Goal: Information Seeking & Learning: Learn about a topic

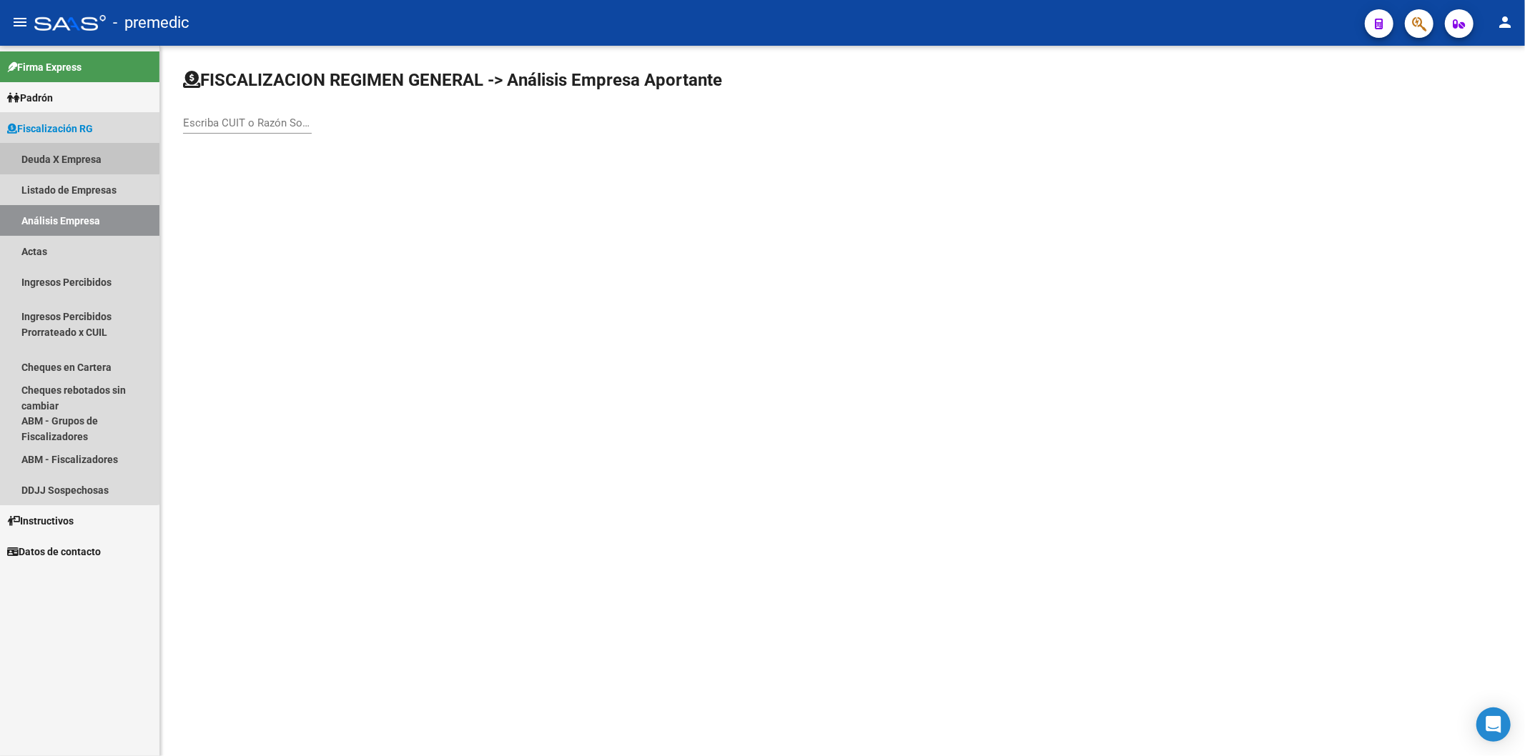
click at [77, 159] on link "Deuda X Empresa" at bounding box center [79, 159] width 159 height 31
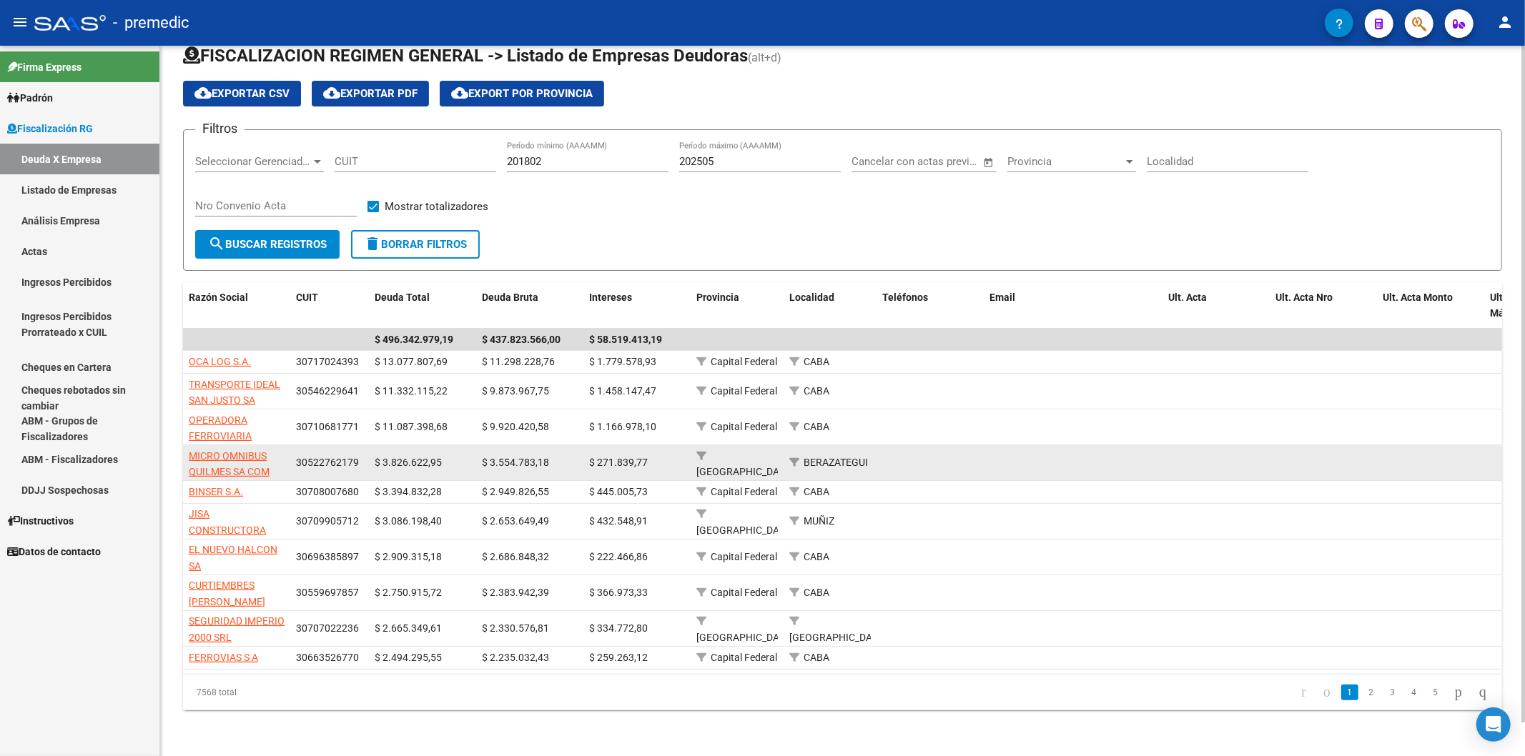
scroll to position [34, 0]
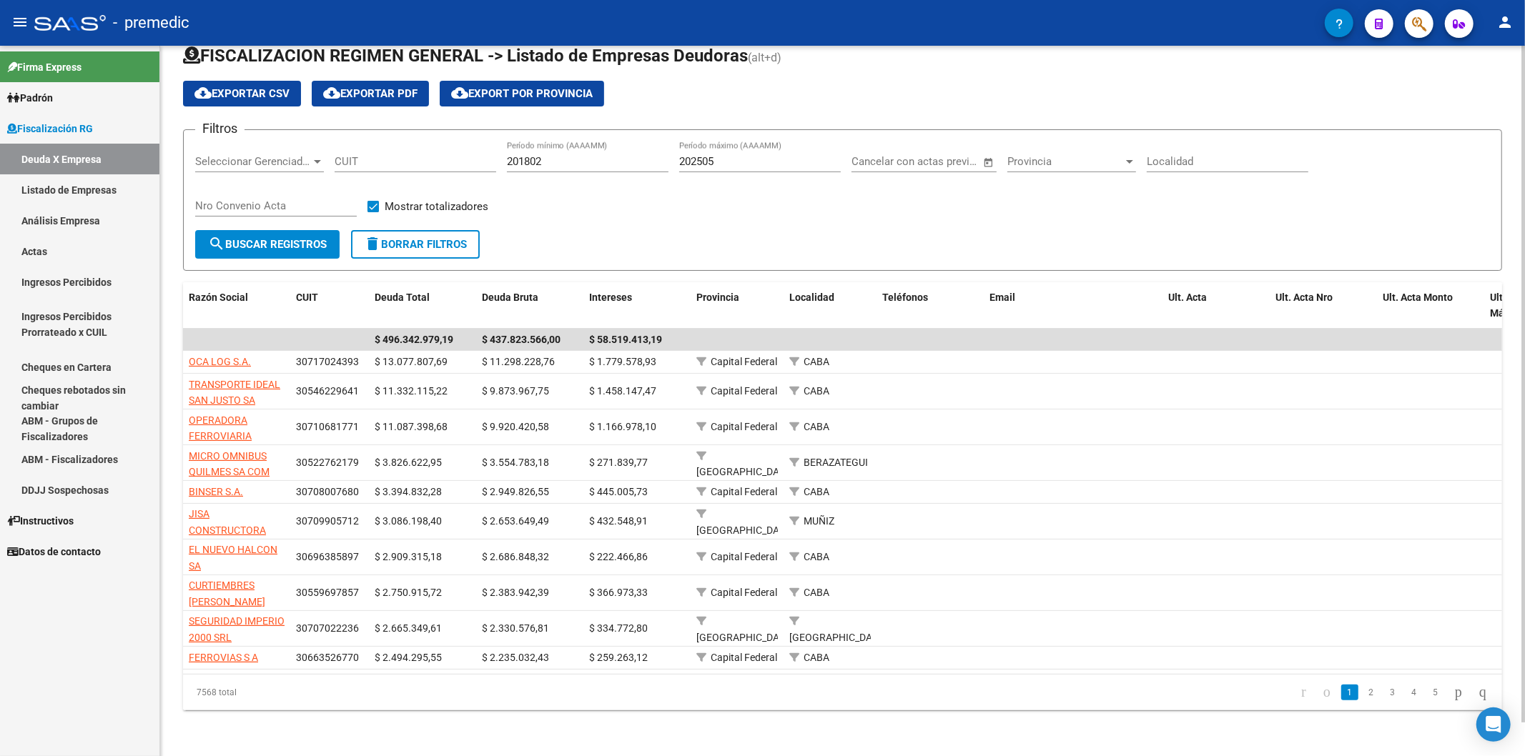
click at [763, 159] on div "202505 Período máximo (AAAAMM)" at bounding box center [760, 157] width 162 height 31
type input "202506"
click at [243, 239] on span "search Buscar Registros" at bounding box center [267, 244] width 119 height 13
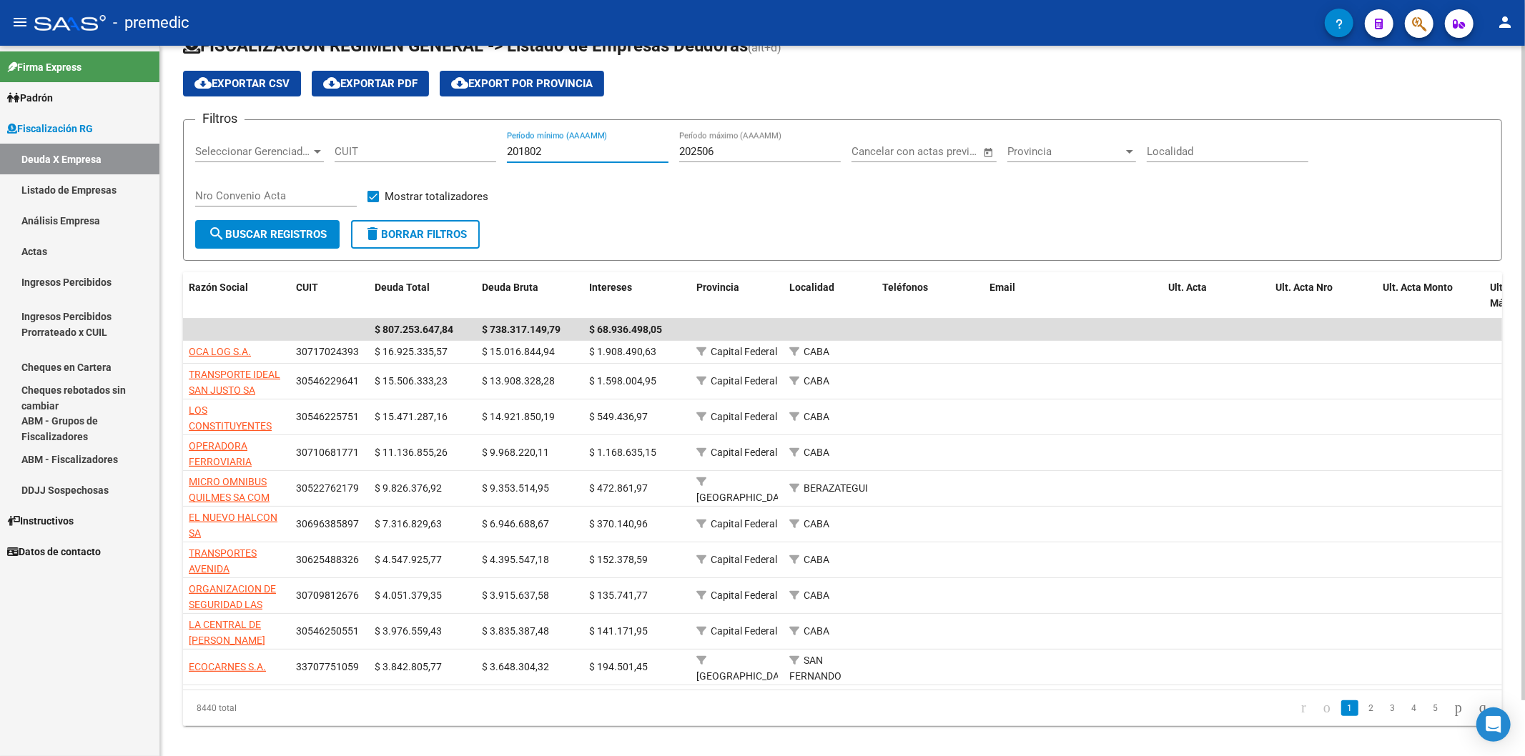
click at [540, 149] on input "201802" at bounding box center [588, 151] width 162 height 13
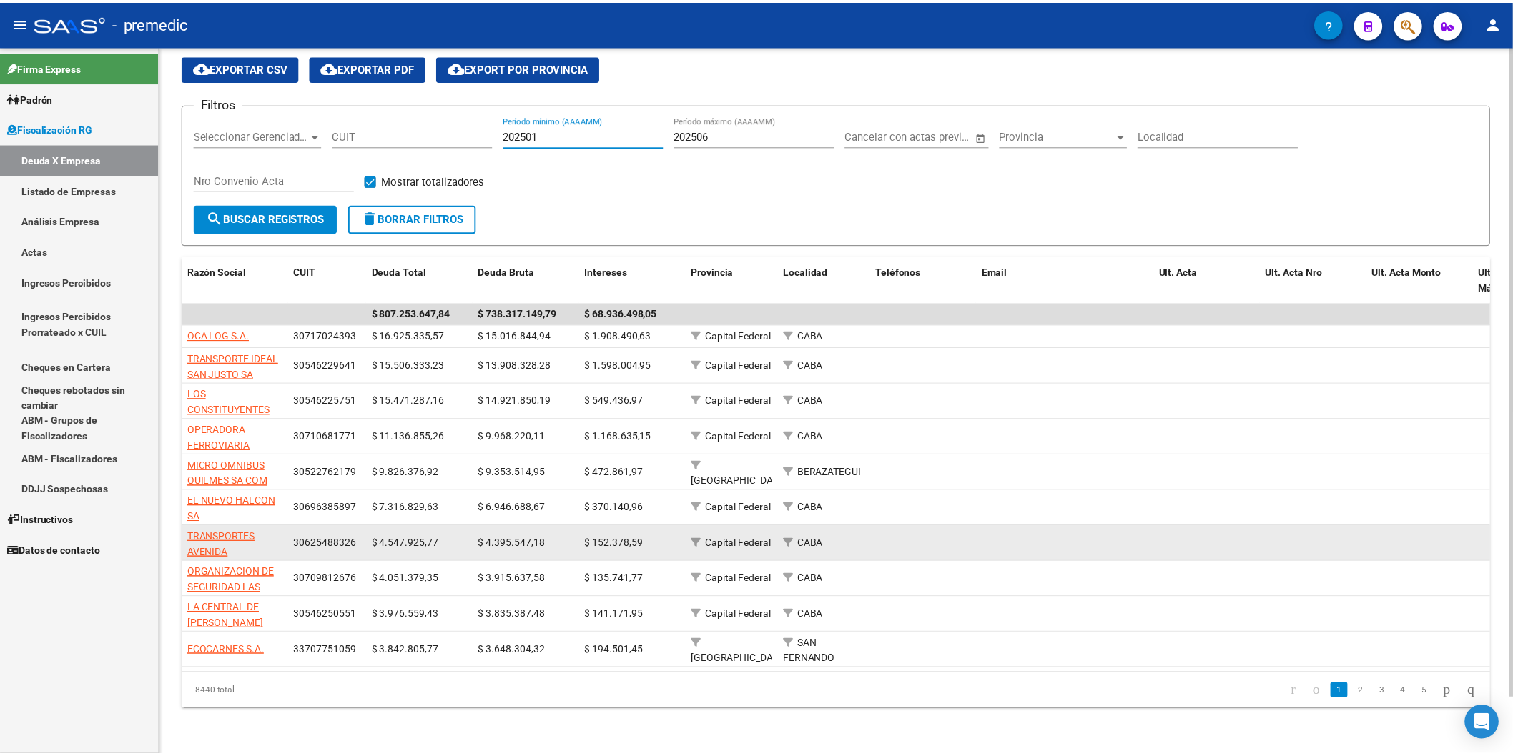
scroll to position [61, 0]
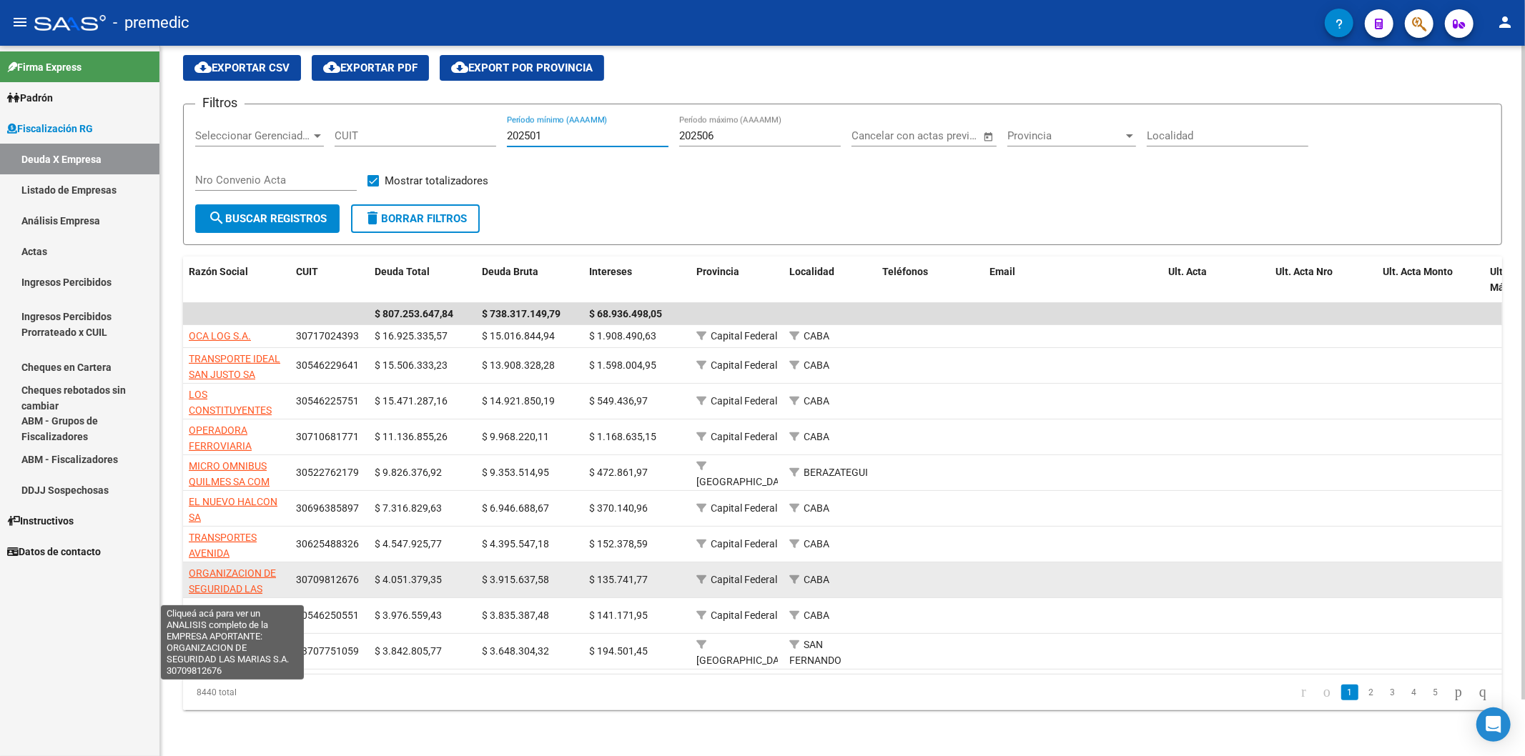
type input "202501"
click at [269, 371] on span "ORGANIZACION DE SEGURIDAD LAS MARIAS S.A." at bounding box center [232, 590] width 87 height 44
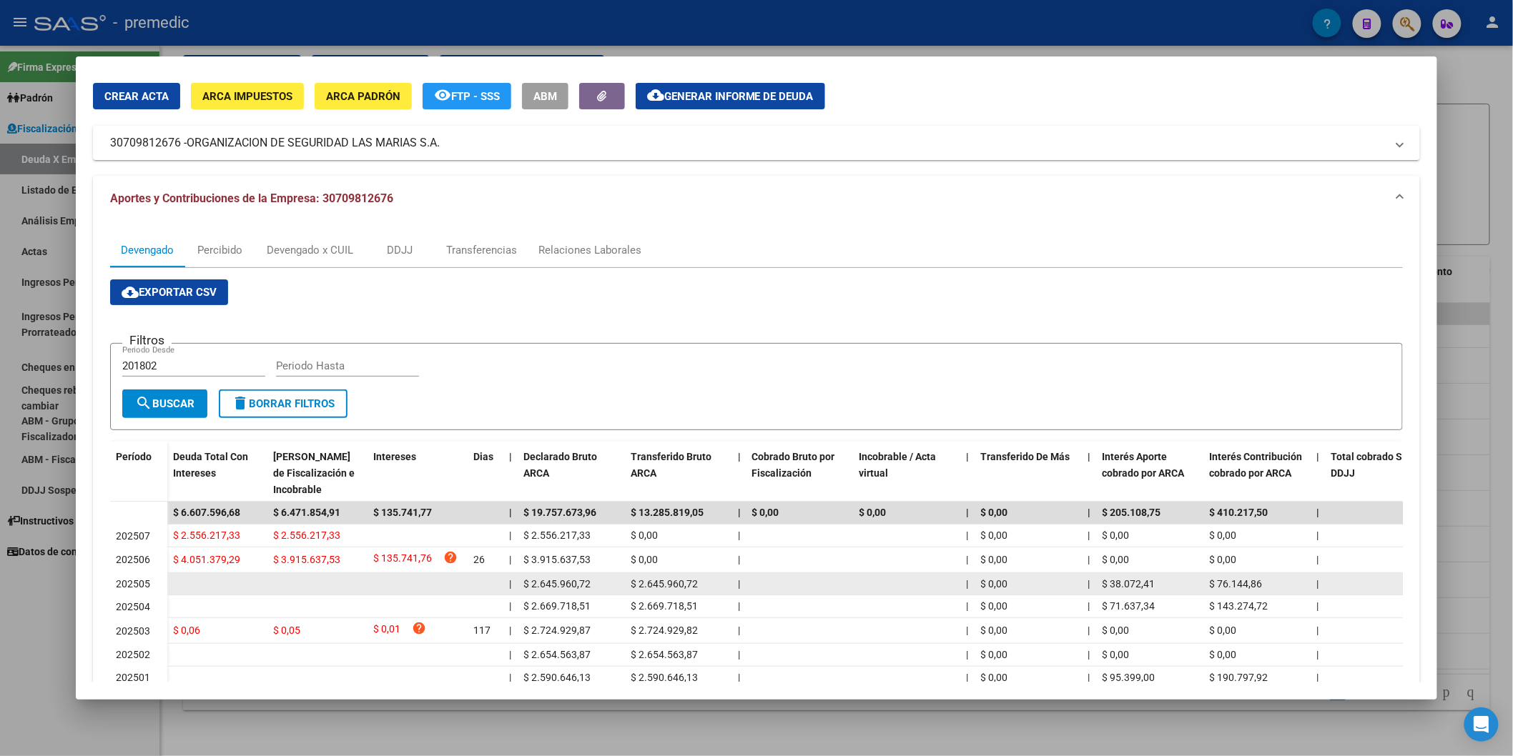
scroll to position [79, 0]
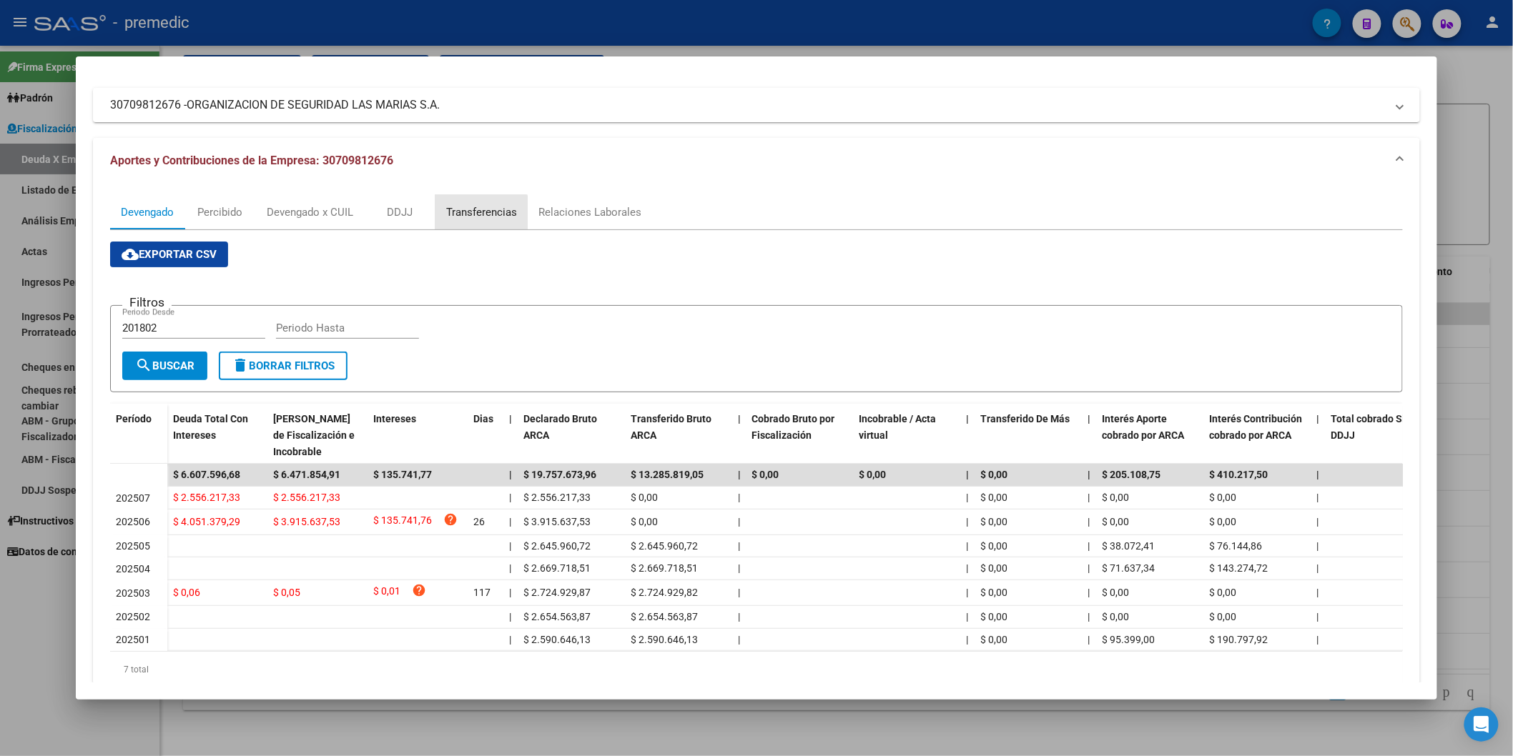
click at [461, 215] on div "Transferencias" at bounding box center [481, 212] width 71 height 16
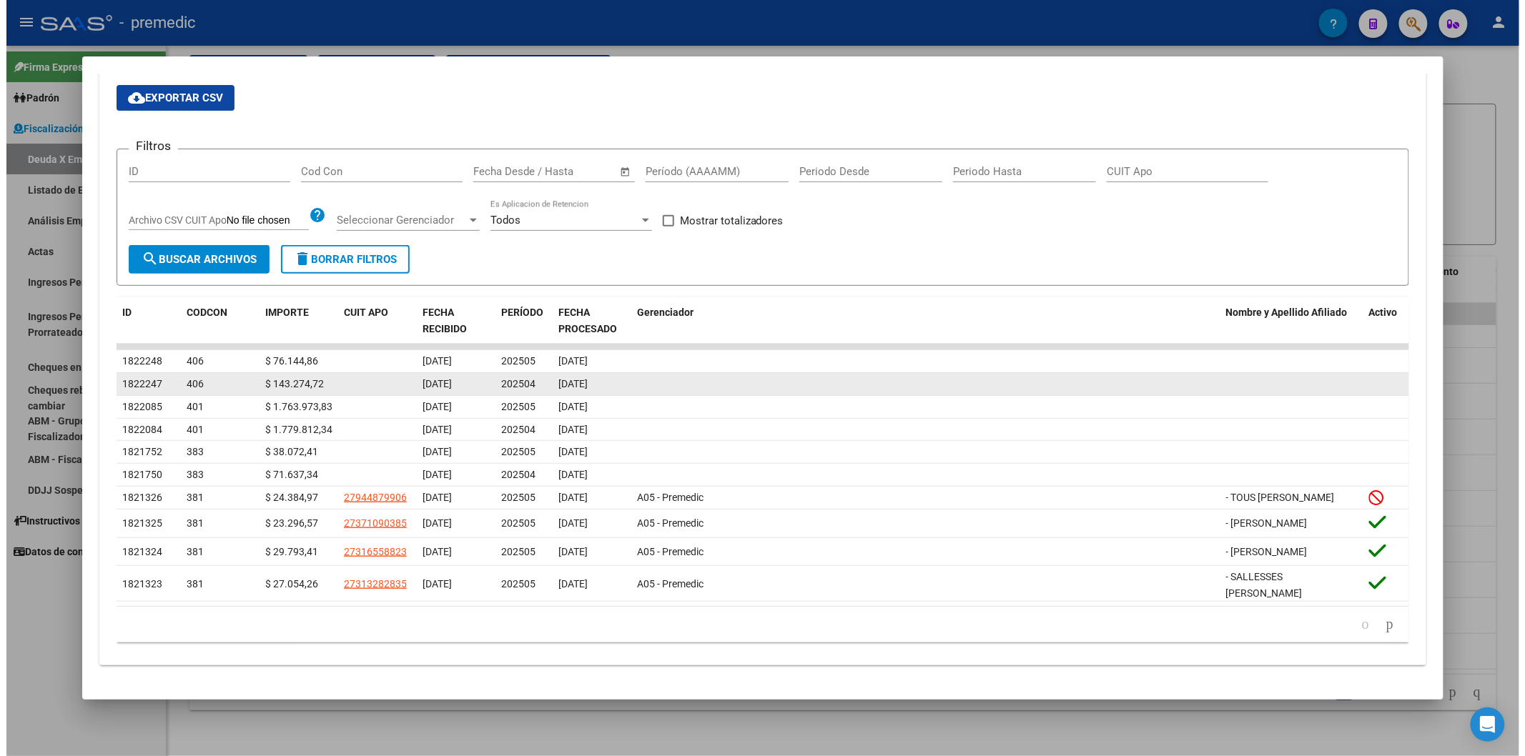
scroll to position [249, 0]
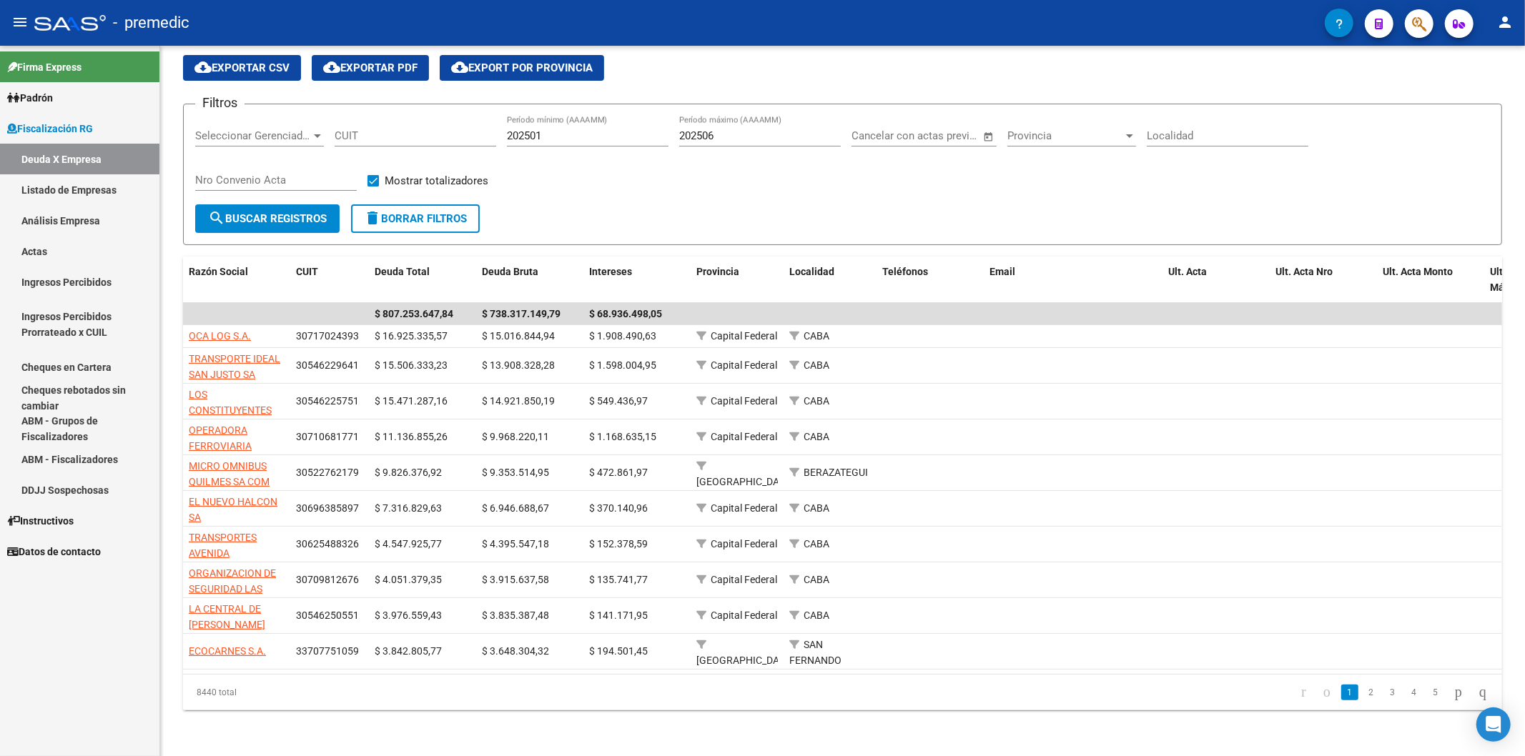
click at [62, 214] on link "Análisis Empresa" at bounding box center [79, 220] width 159 height 31
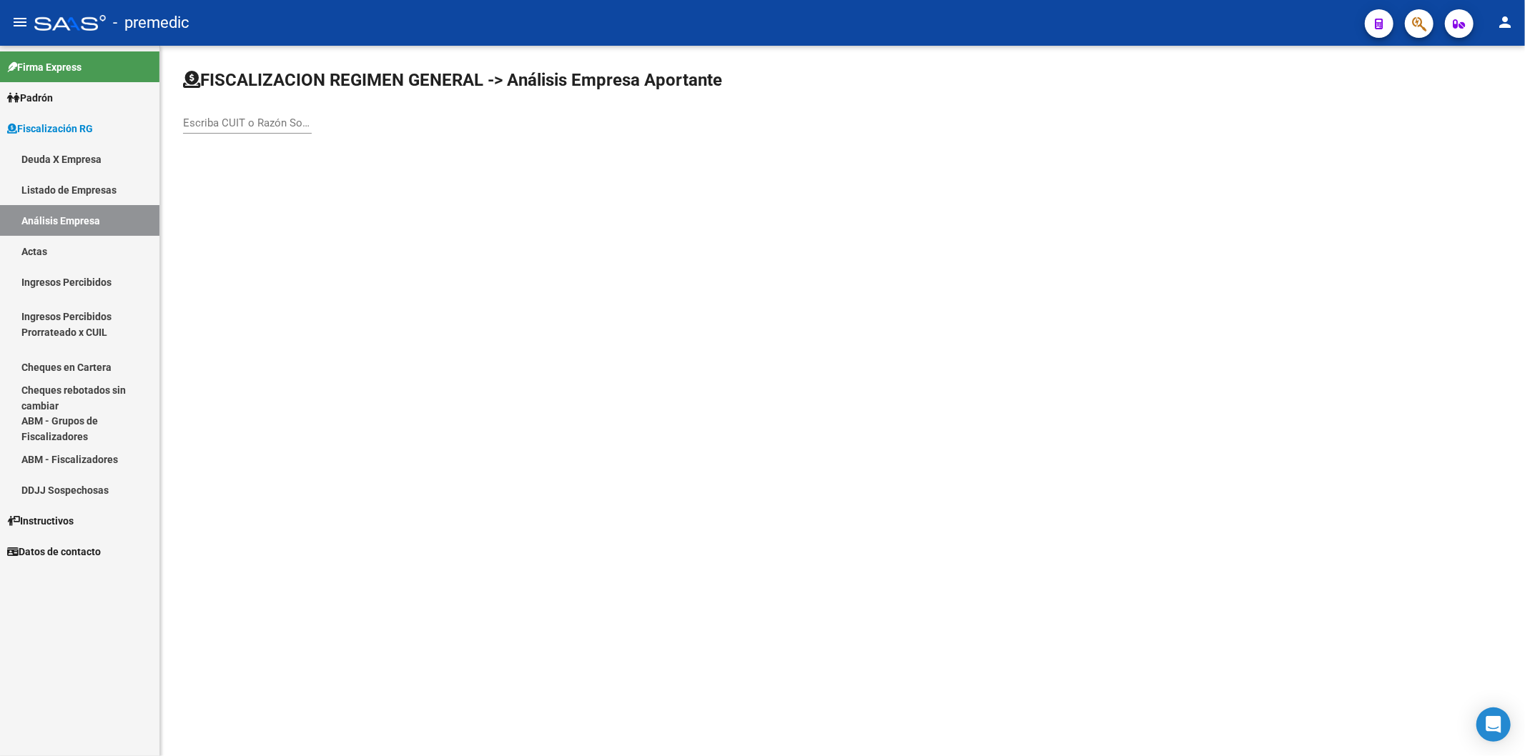
click at [265, 124] on input "Escriba CUIT o Razón Social para buscar" at bounding box center [247, 123] width 129 height 13
paste input "30-70971866-1"
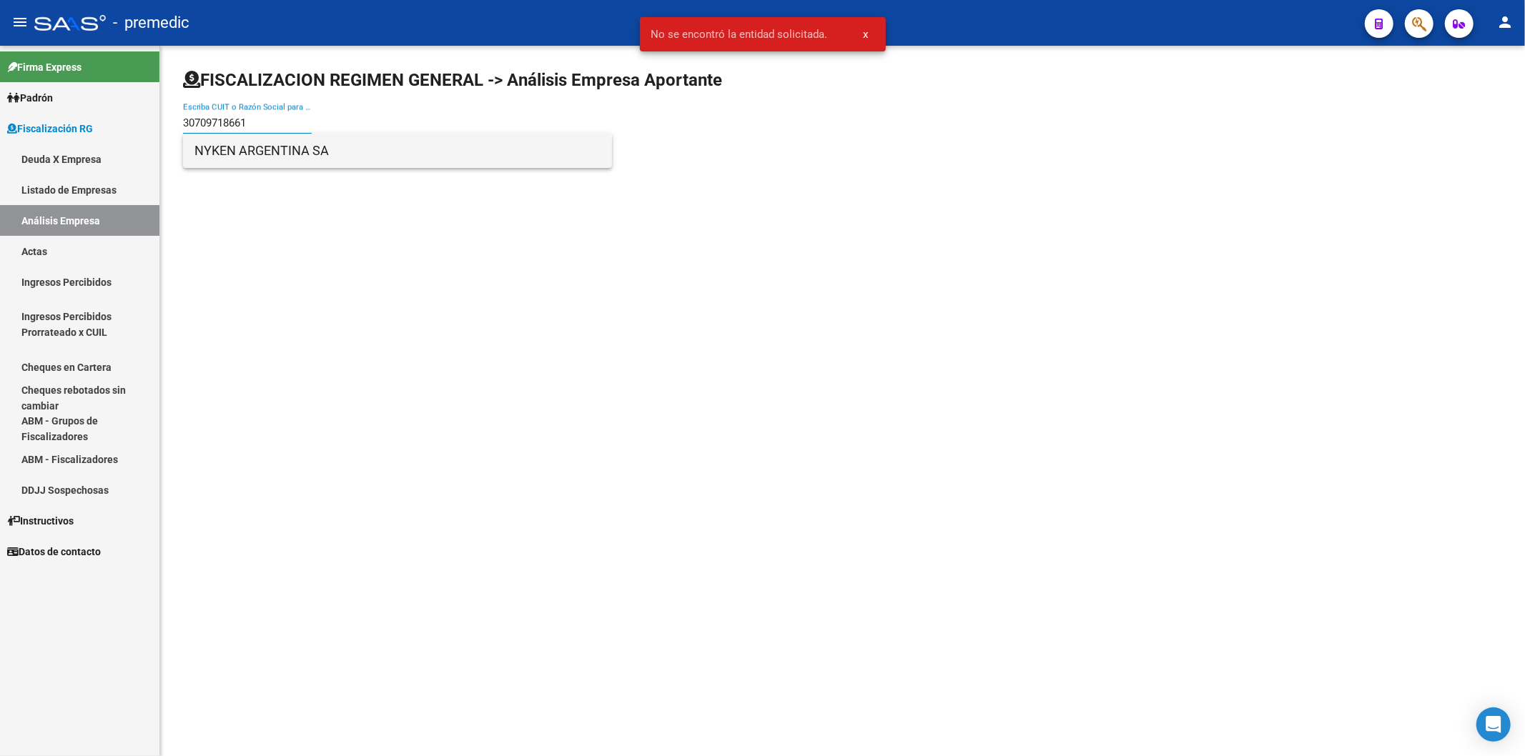
type input "30709718661"
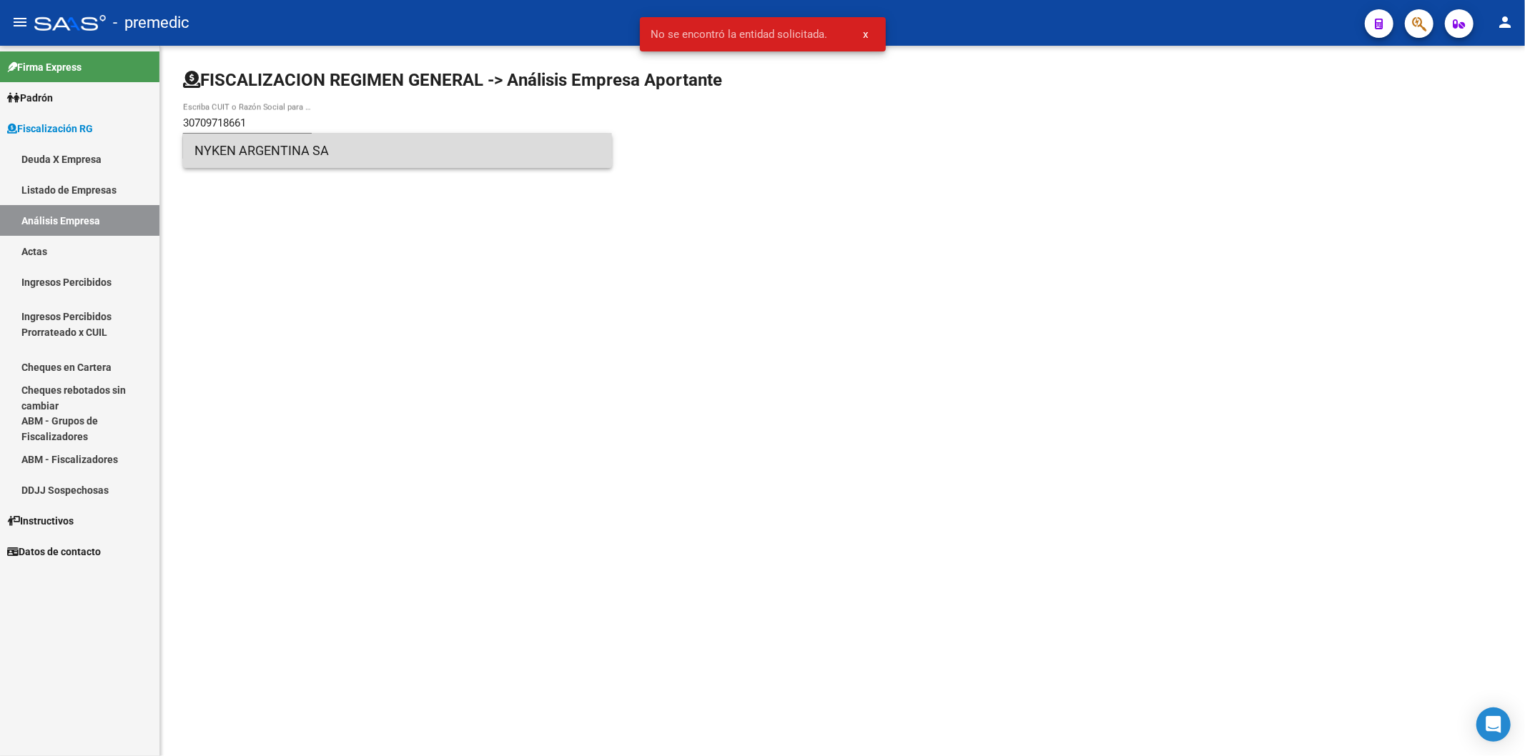
click at [250, 156] on span "NYKEN ARGENTINA SA" at bounding box center [397, 151] width 406 height 34
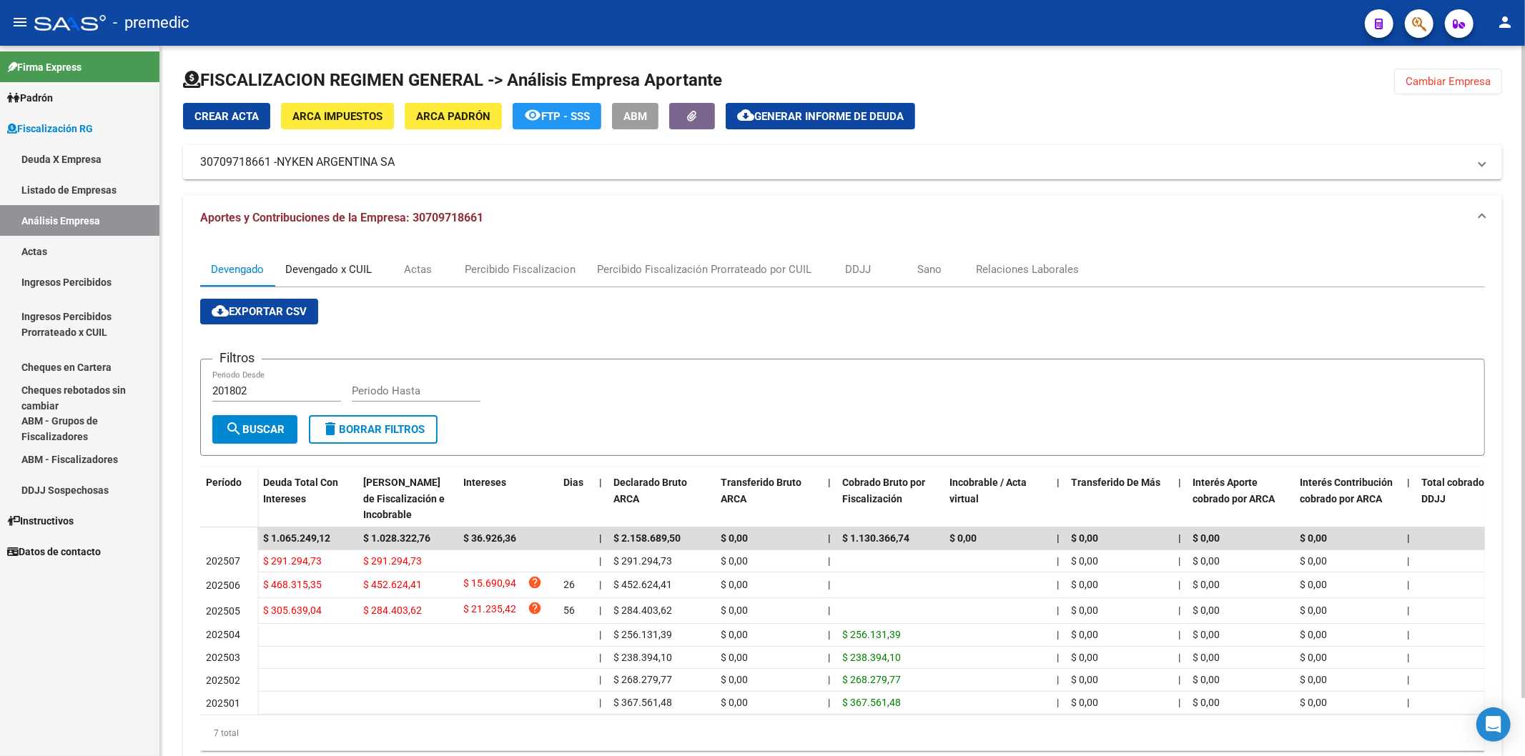
click at [310, 264] on div "Devengado x CUIL" at bounding box center [328, 270] width 86 height 16
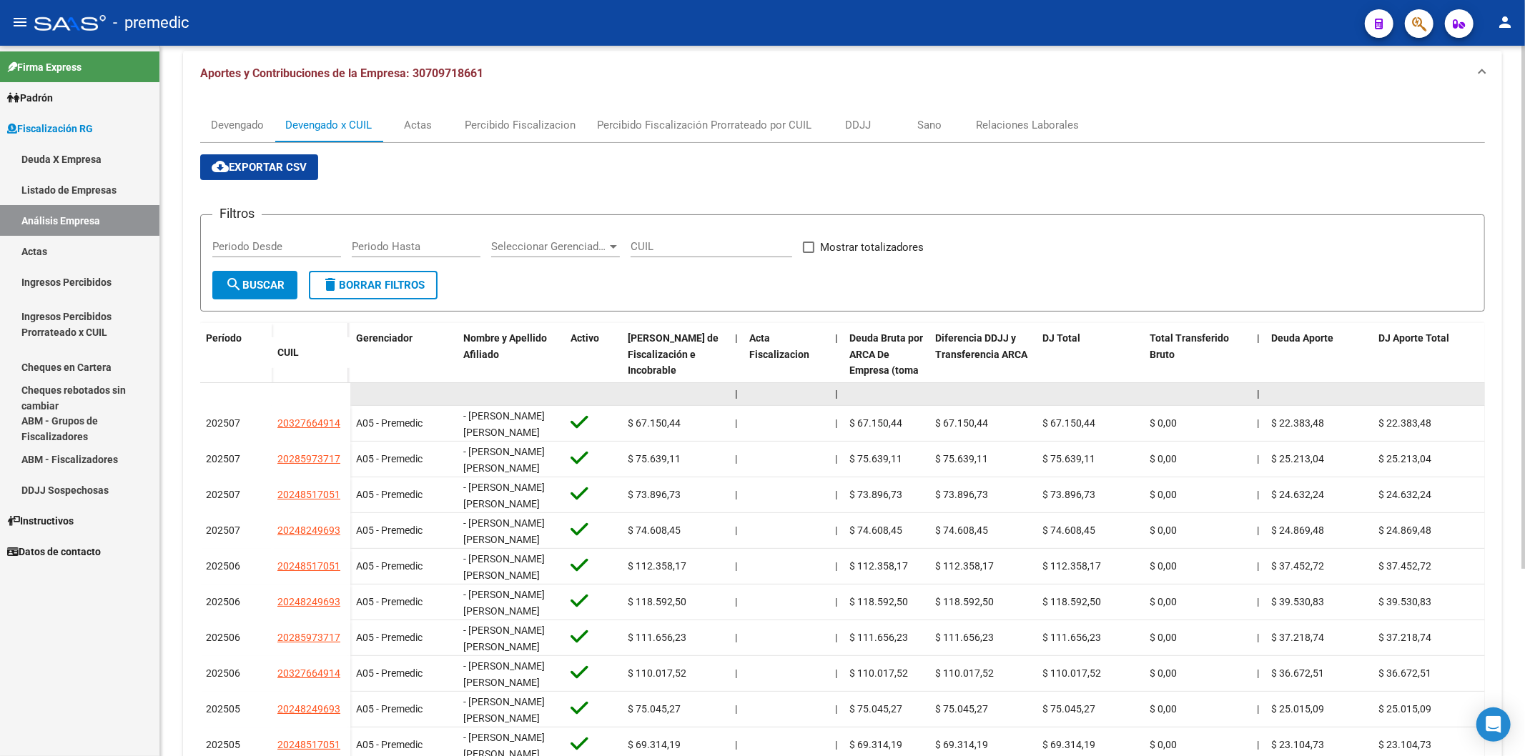
scroll to position [159, 0]
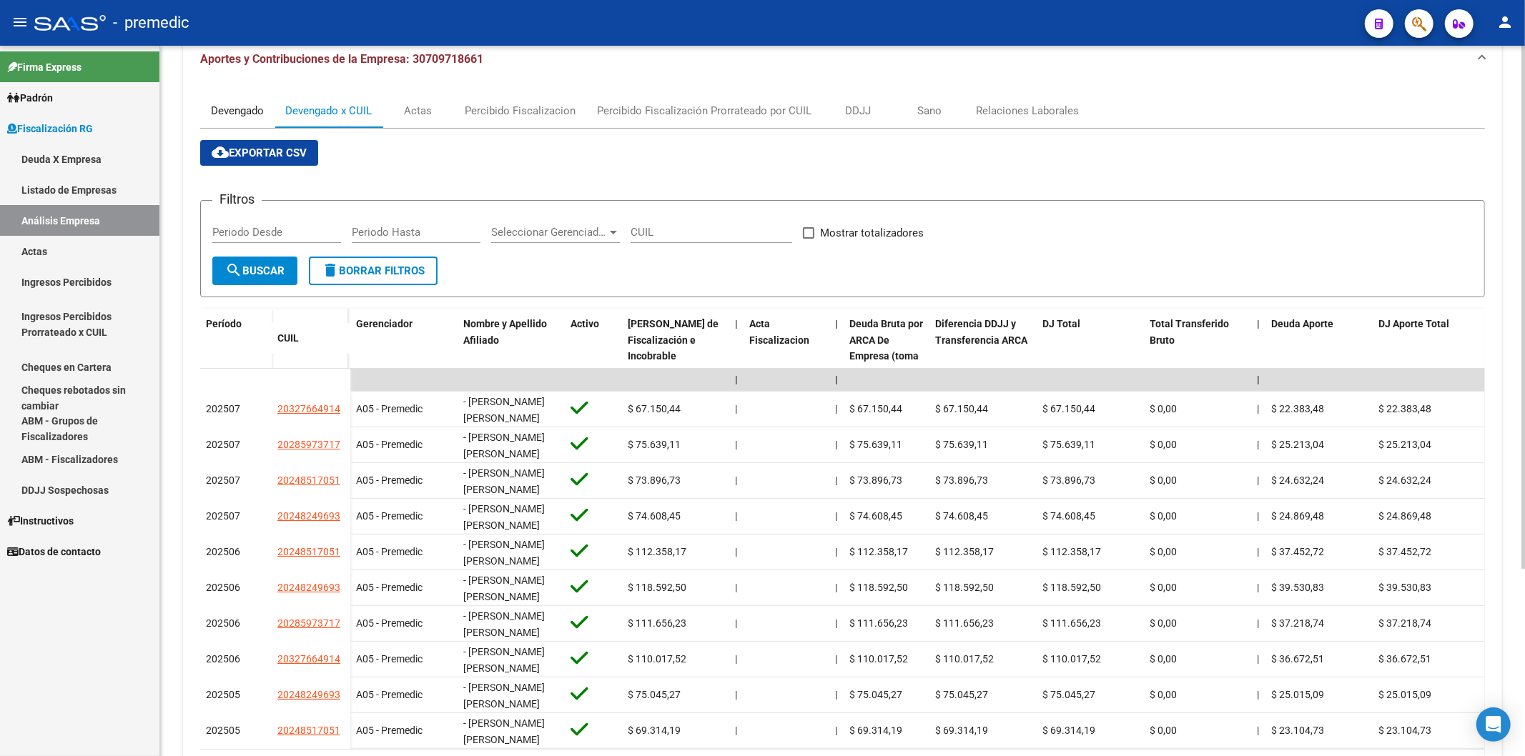
click at [232, 108] on div "Devengado" at bounding box center [237, 111] width 53 height 16
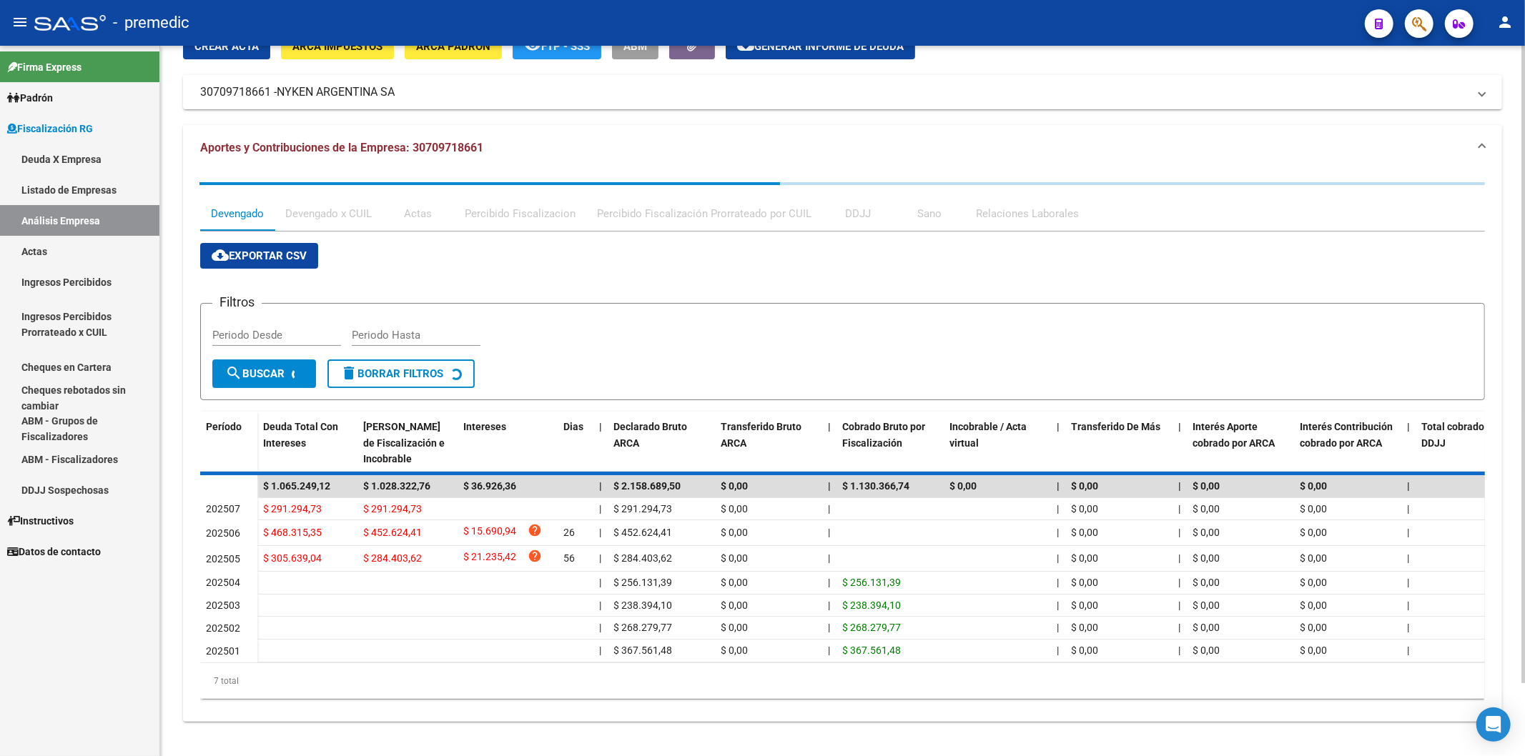
scroll to position [0, 0]
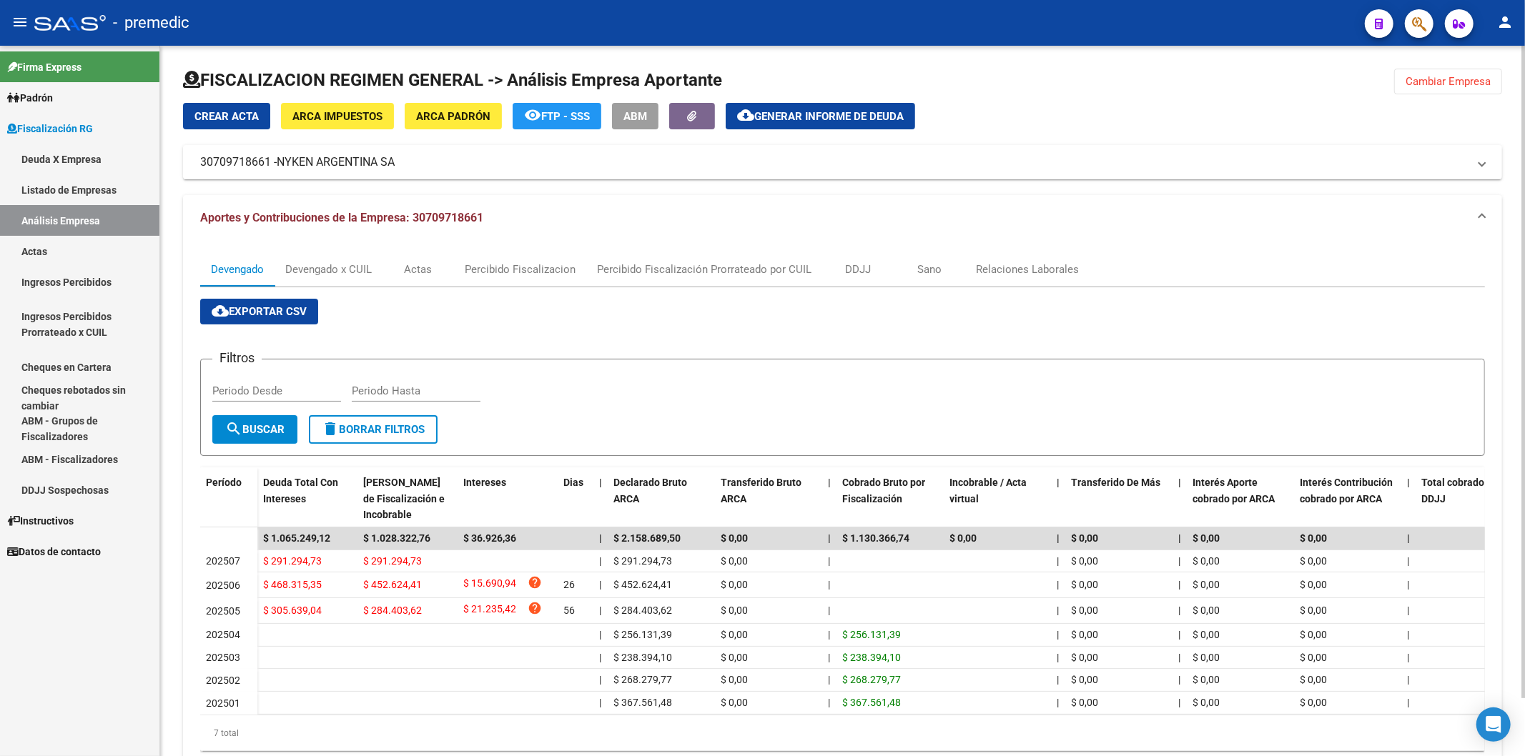
click at [676, 354] on app-list-header "Filtros Periodo Desde Periodo Hasta search Buscar delete Borrar Filtros" at bounding box center [842, 396] width 1285 height 120
click at [337, 270] on div "Devengado x CUIL" at bounding box center [328, 270] width 86 height 16
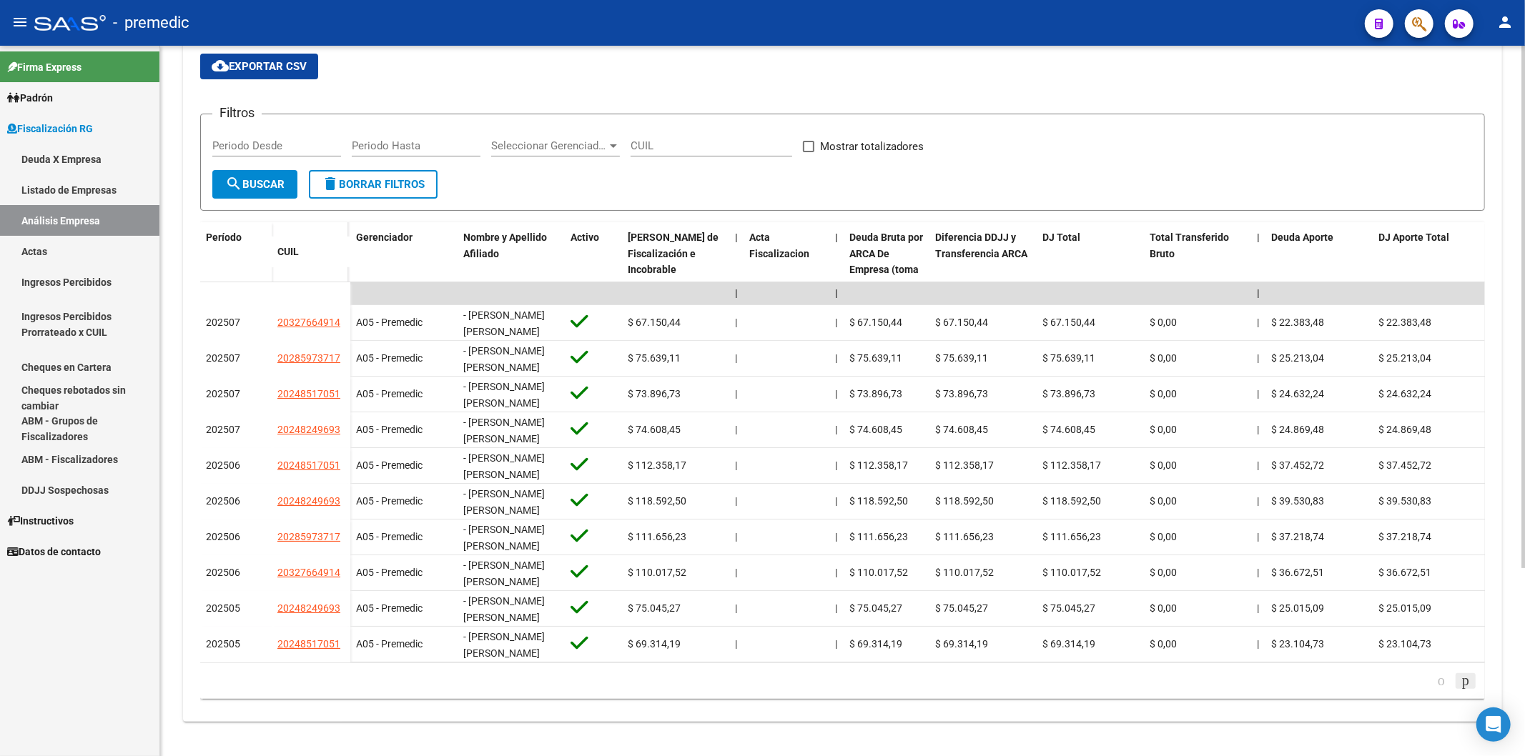
click at [1072, 371] on link "go to next page" at bounding box center [1465, 681] width 20 height 16
click at [1072, 371] on icon "go to previous page" at bounding box center [1440, 680] width 11 height 17
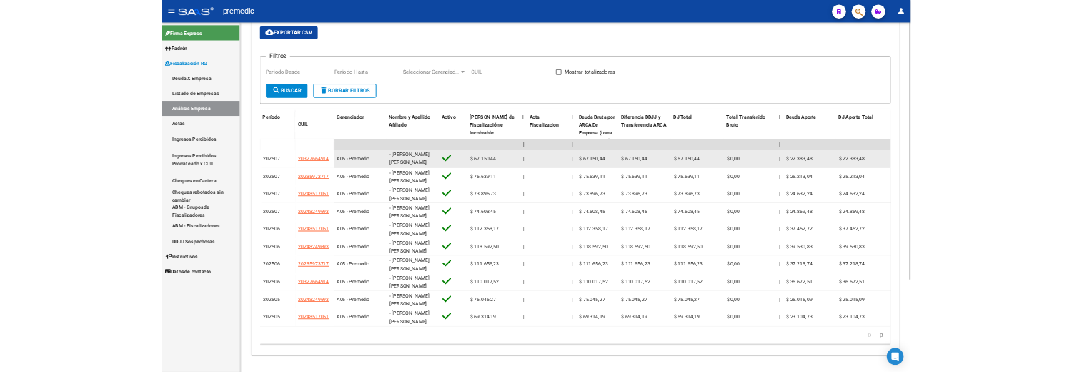
scroll to position [1, 0]
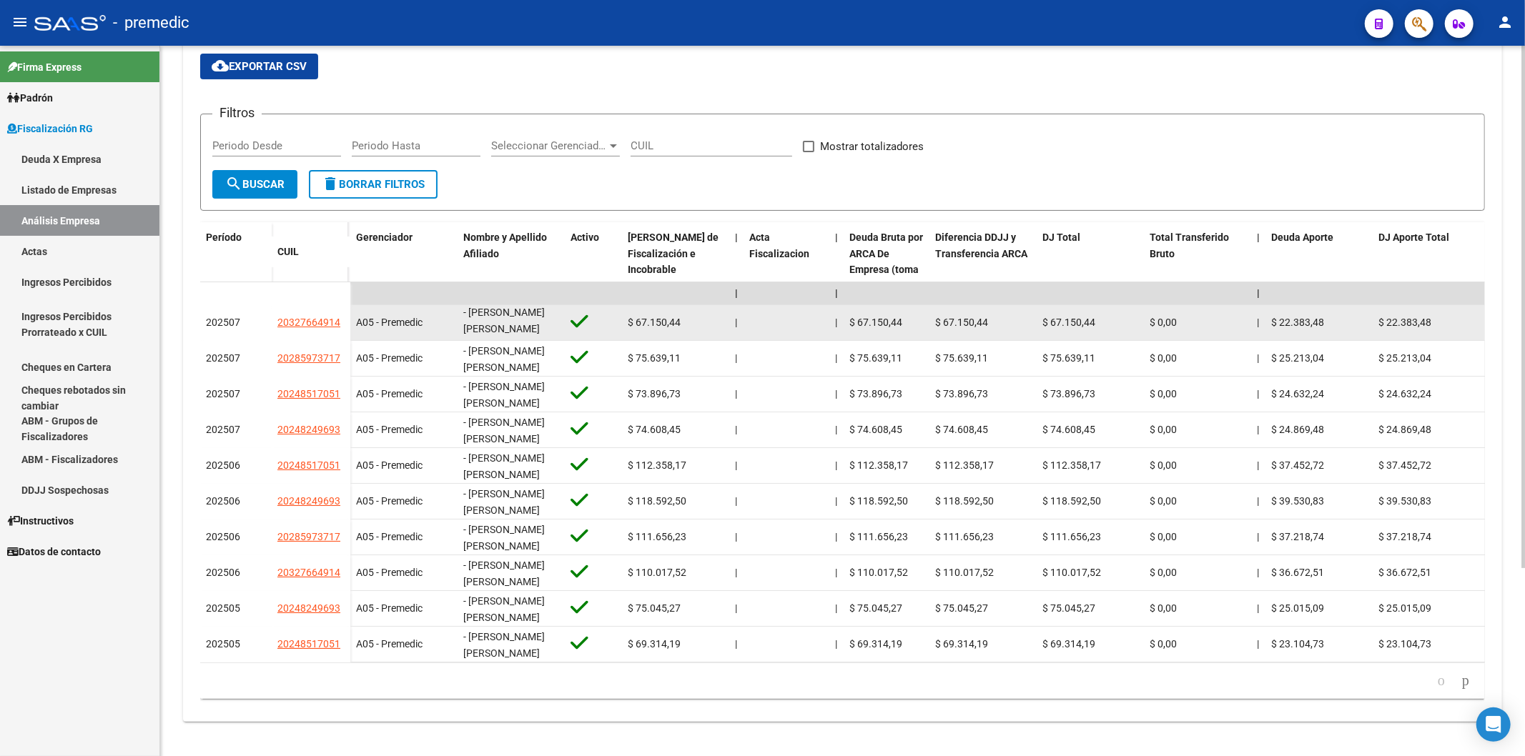
drag, startPoint x: 470, startPoint y: 298, endPoint x: 522, endPoint y: 327, distance: 59.9
click at [522, 327] on datatable-body-cell "- [PERSON_NAME] [PERSON_NAME]" at bounding box center [511, 322] width 107 height 35
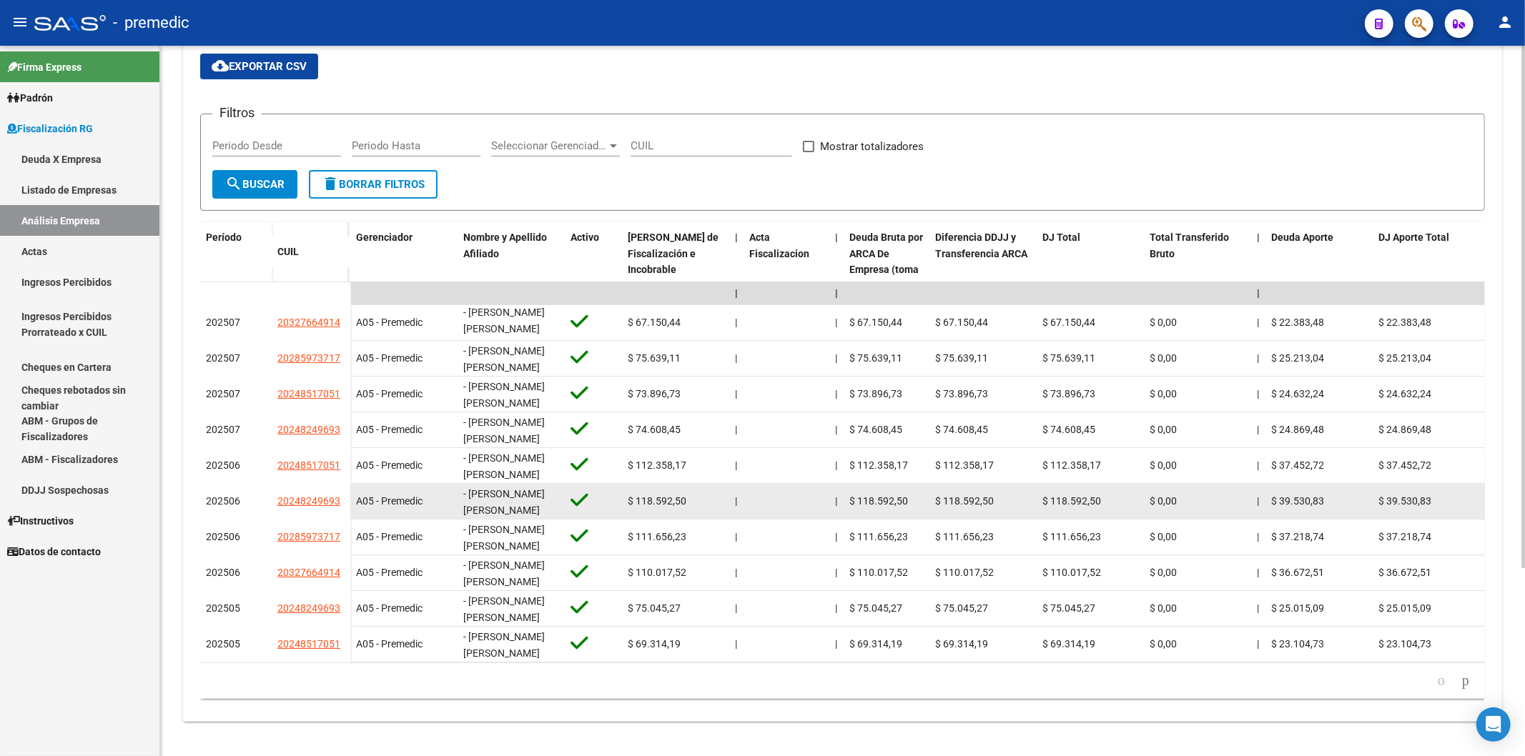
copy span "[PERSON_NAME] [PERSON_NAME]"
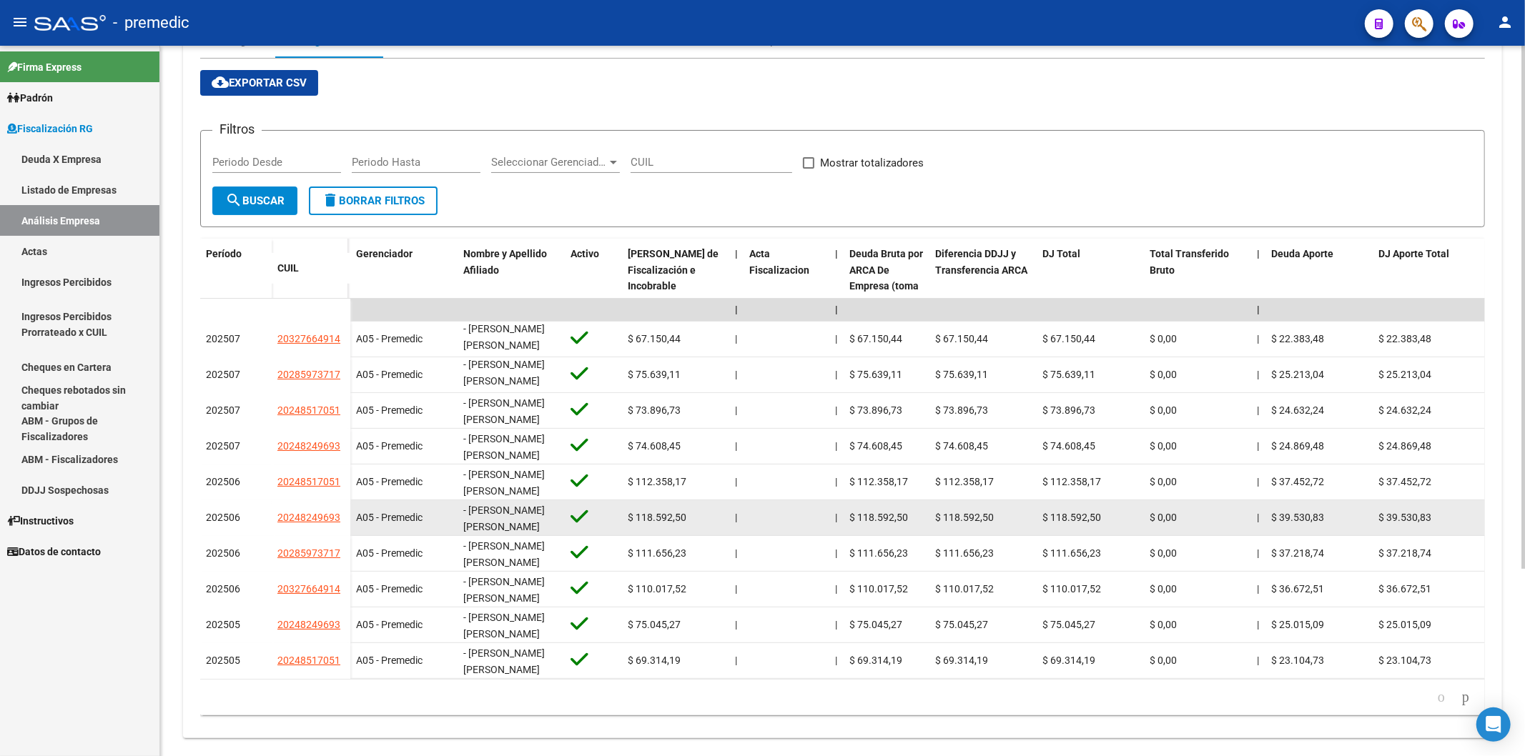
scroll to position [255, 0]
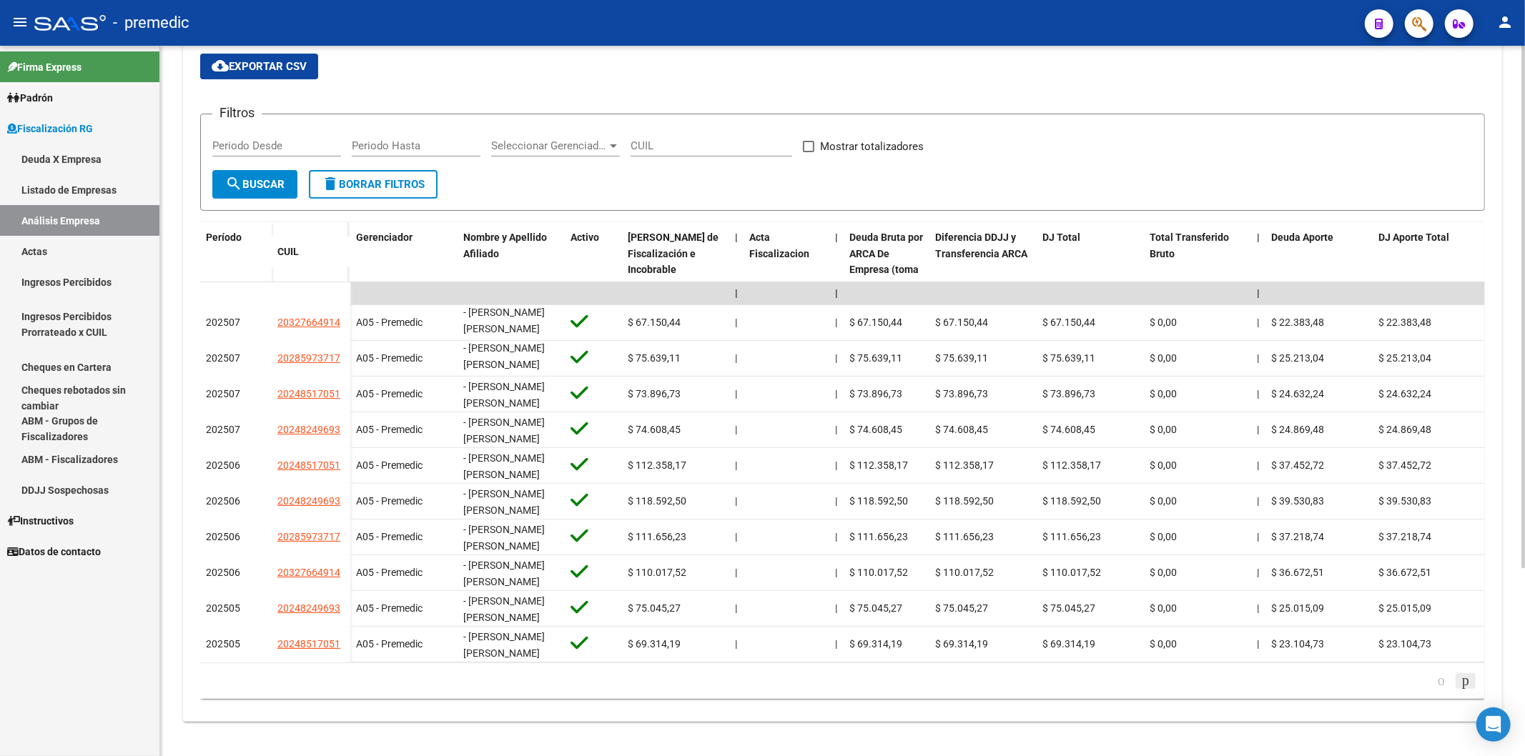
click at [1072, 371] on icon "go to next page" at bounding box center [1465, 680] width 11 height 17
click at [1072, 371] on icon "go to previous page" at bounding box center [1440, 680] width 11 height 17
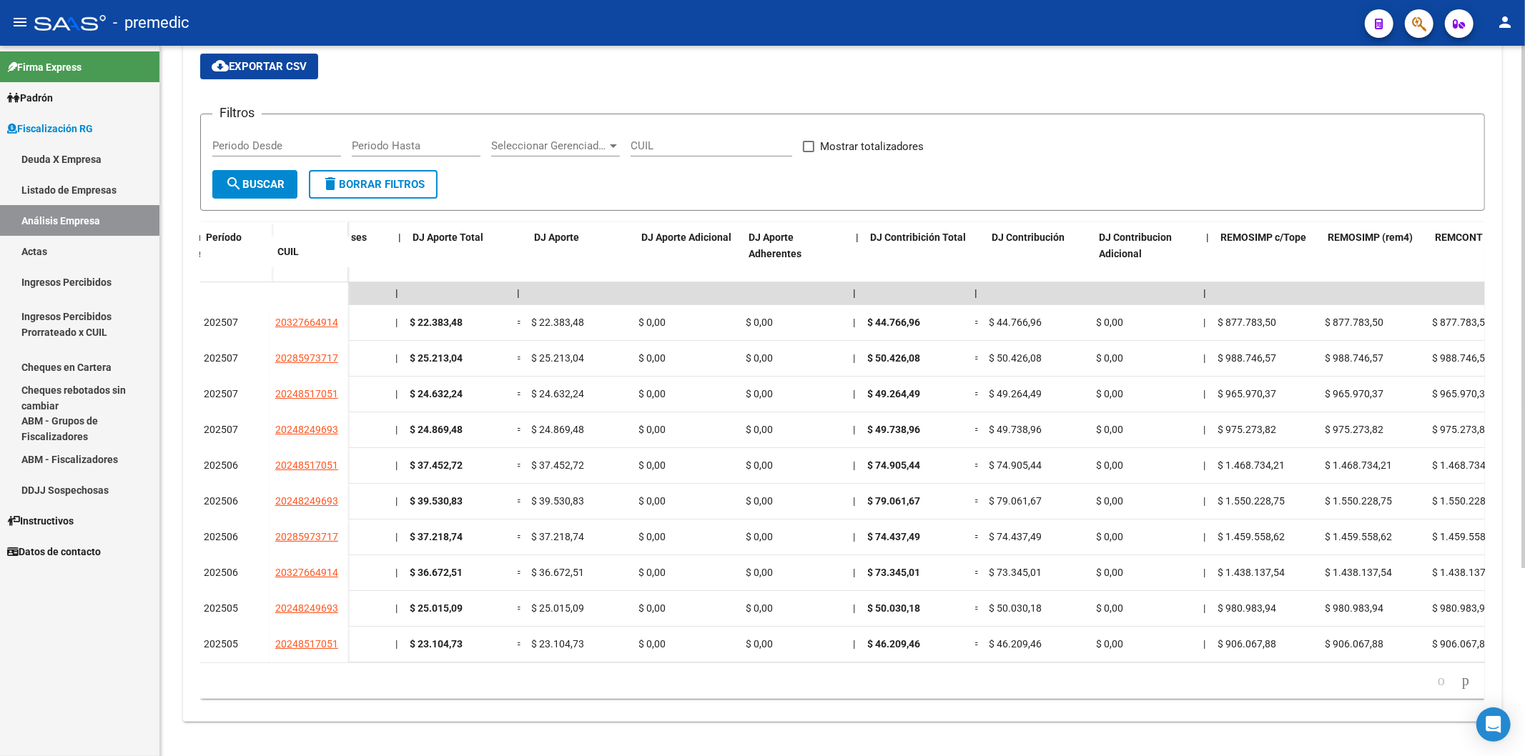
scroll to position [0, 0]
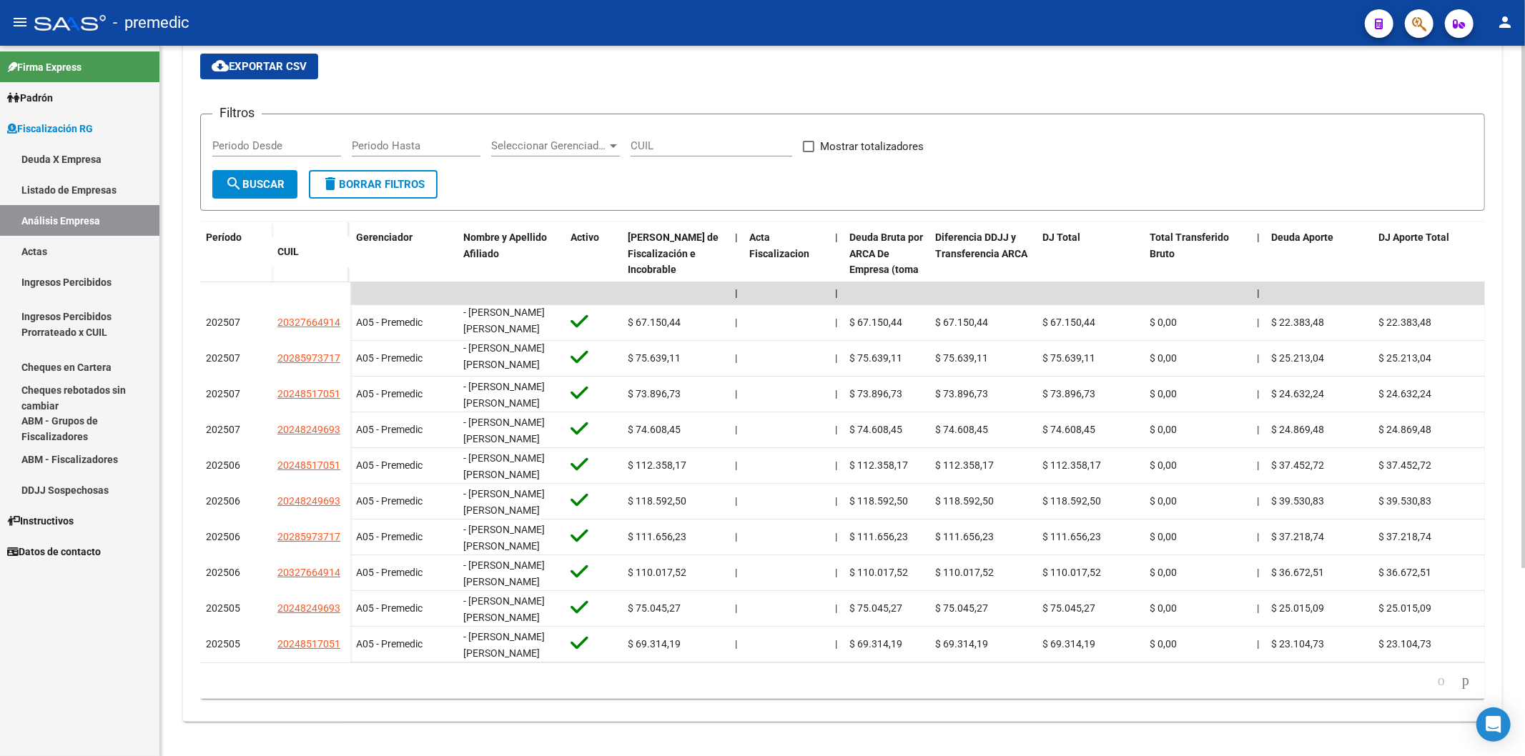
click at [1072, 371] on link "go to previous page" at bounding box center [1441, 681] width 20 height 16
click at [1072, 371] on icon "go to next page" at bounding box center [1465, 680] width 11 height 17
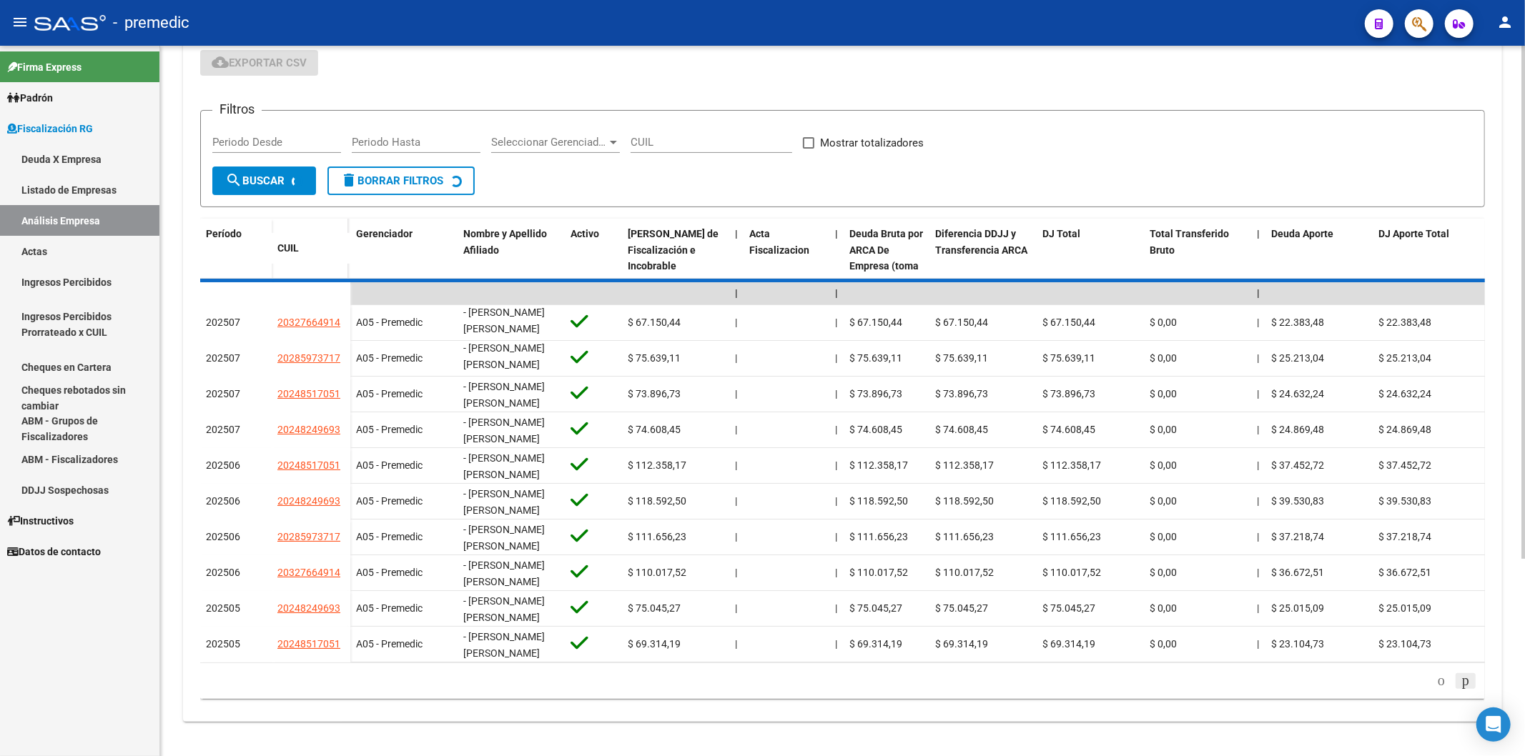
scroll to position [255, 0]
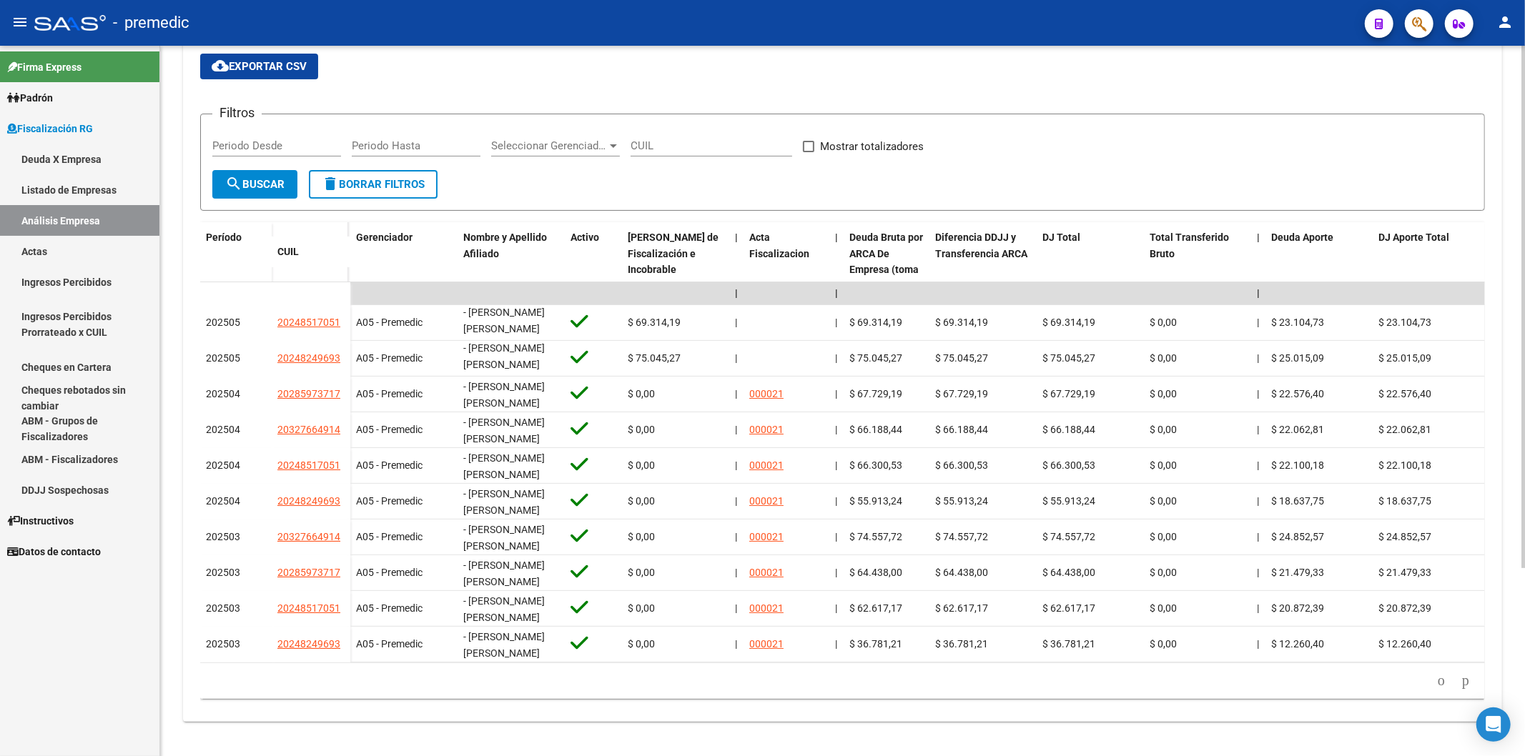
click at [1072, 371] on icon "go to previous page" at bounding box center [1440, 680] width 11 height 17
click at [1072, 371] on icon "go to next page" at bounding box center [1465, 680] width 11 height 17
click at [1072, 371] on icon "go to previous page" at bounding box center [1440, 680] width 11 height 17
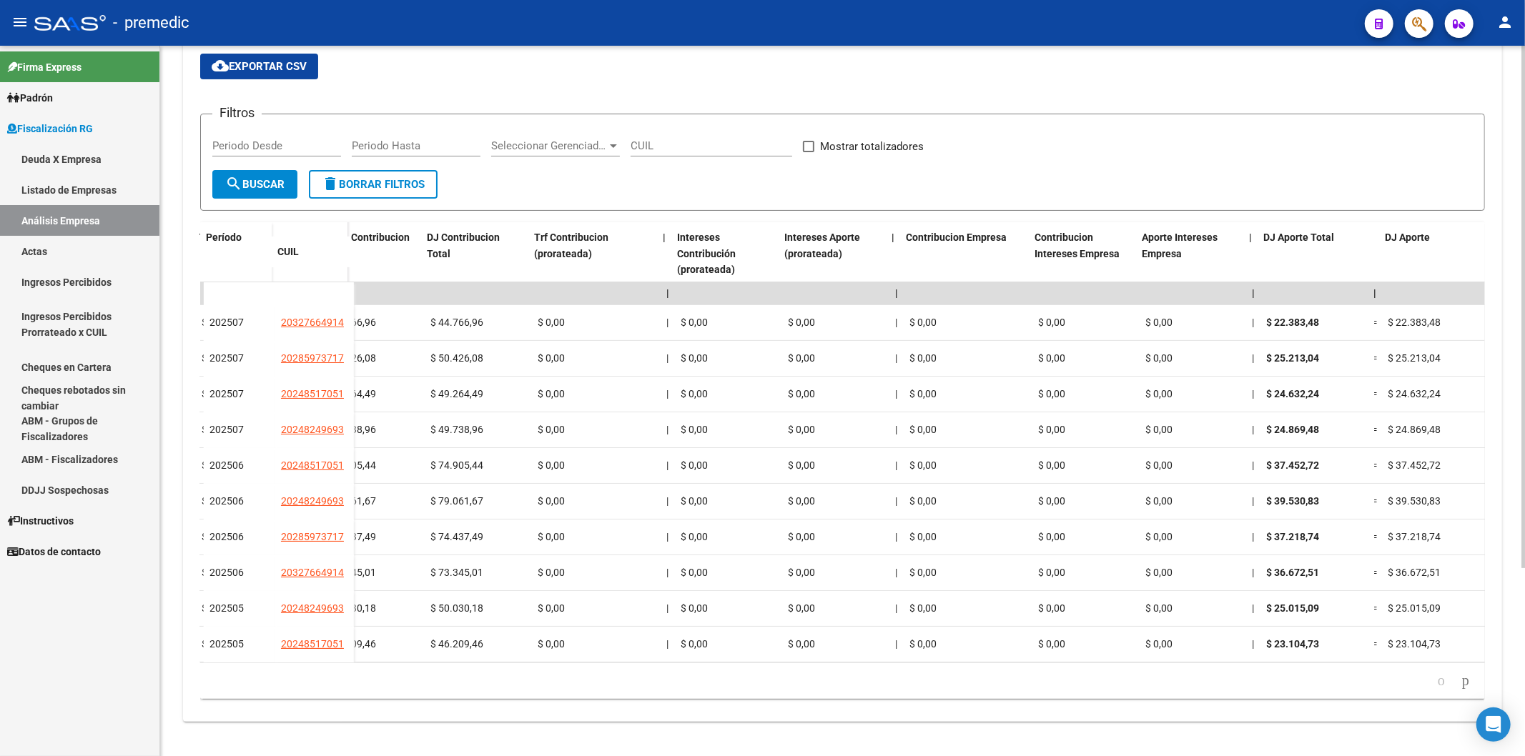
scroll to position [0, 2732]
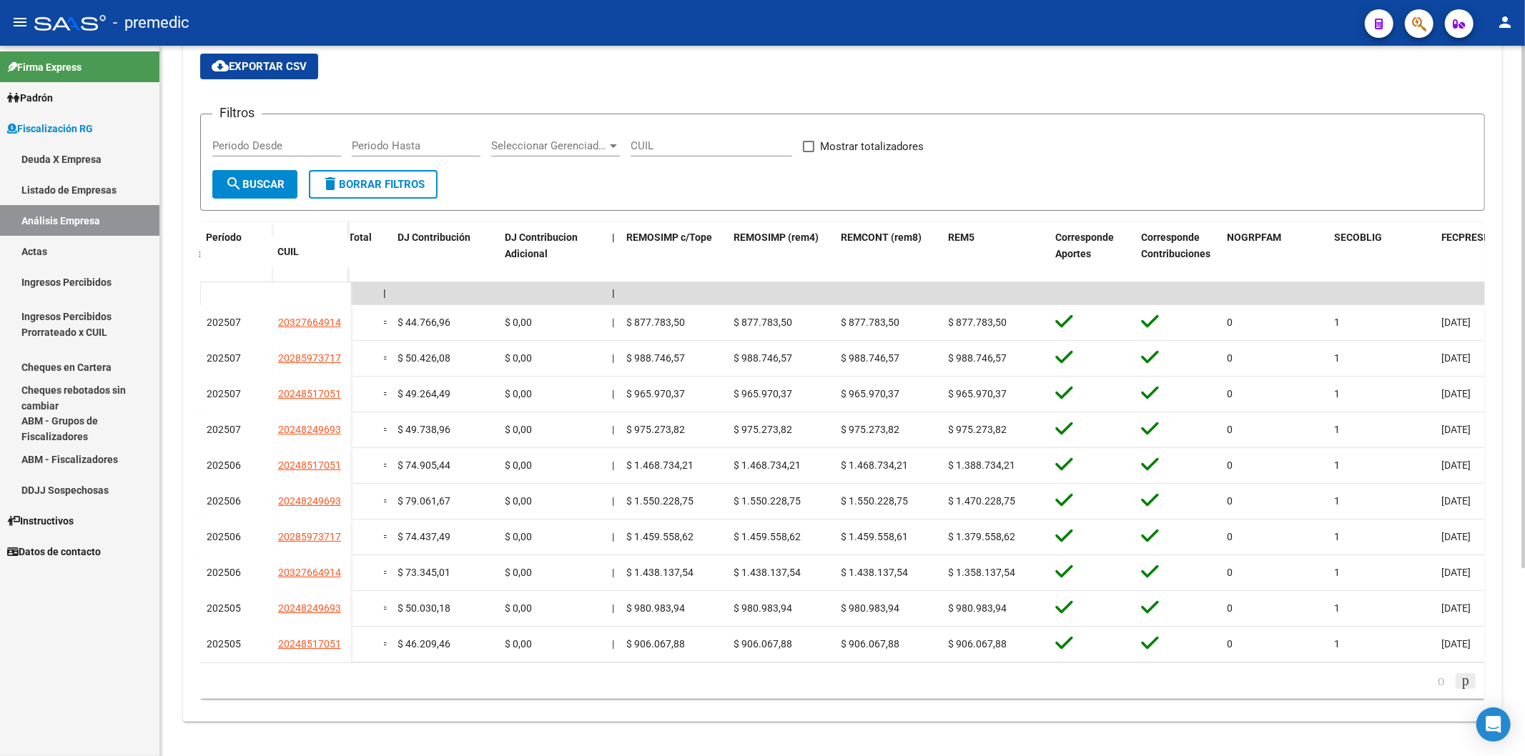
click at [1072, 371] on icon "go to next page" at bounding box center [1465, 680] width 11 height 17
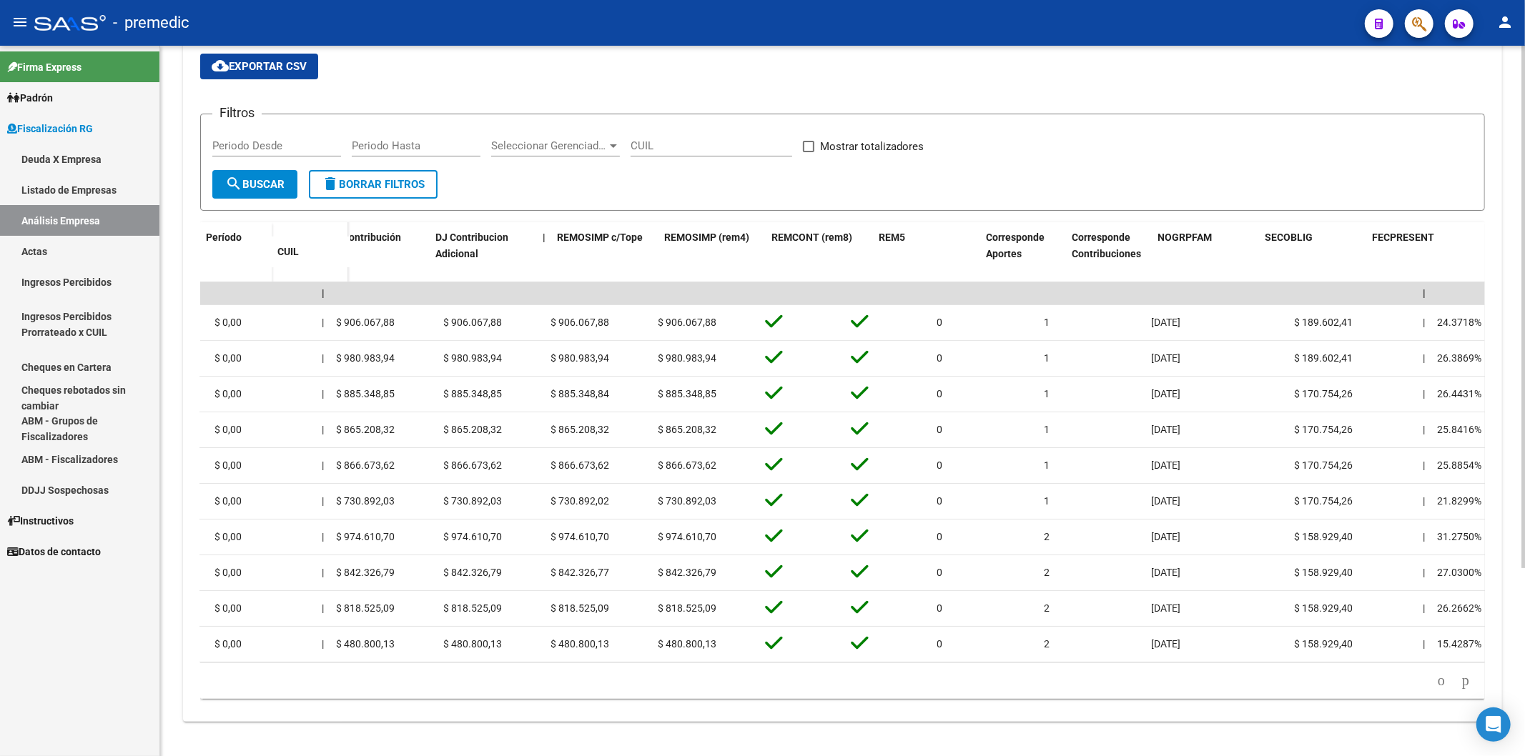
scroll to position [0, 2801]
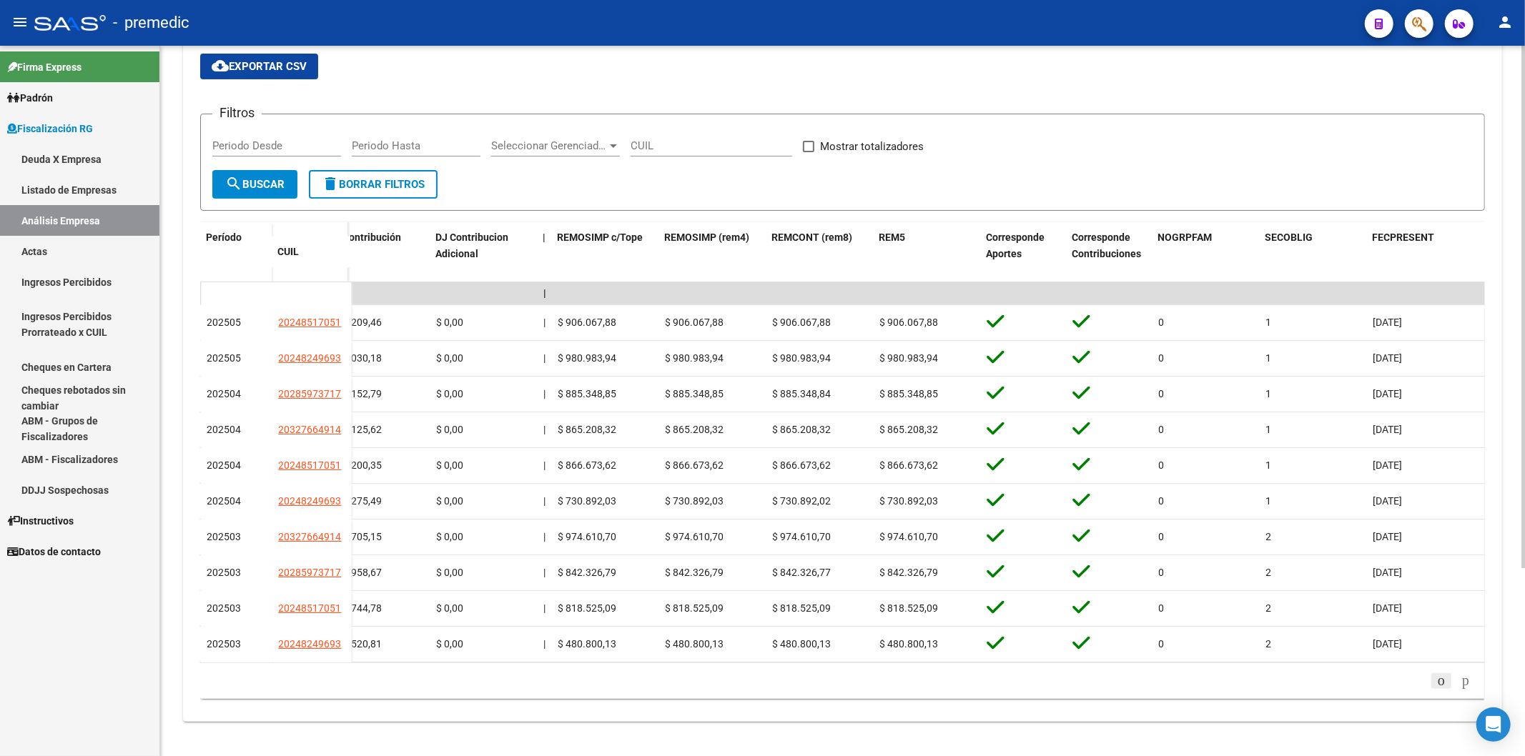
click at [1072, 371] on icon "go to previous page" at bounding box center [1440, 680] width 11 height 17
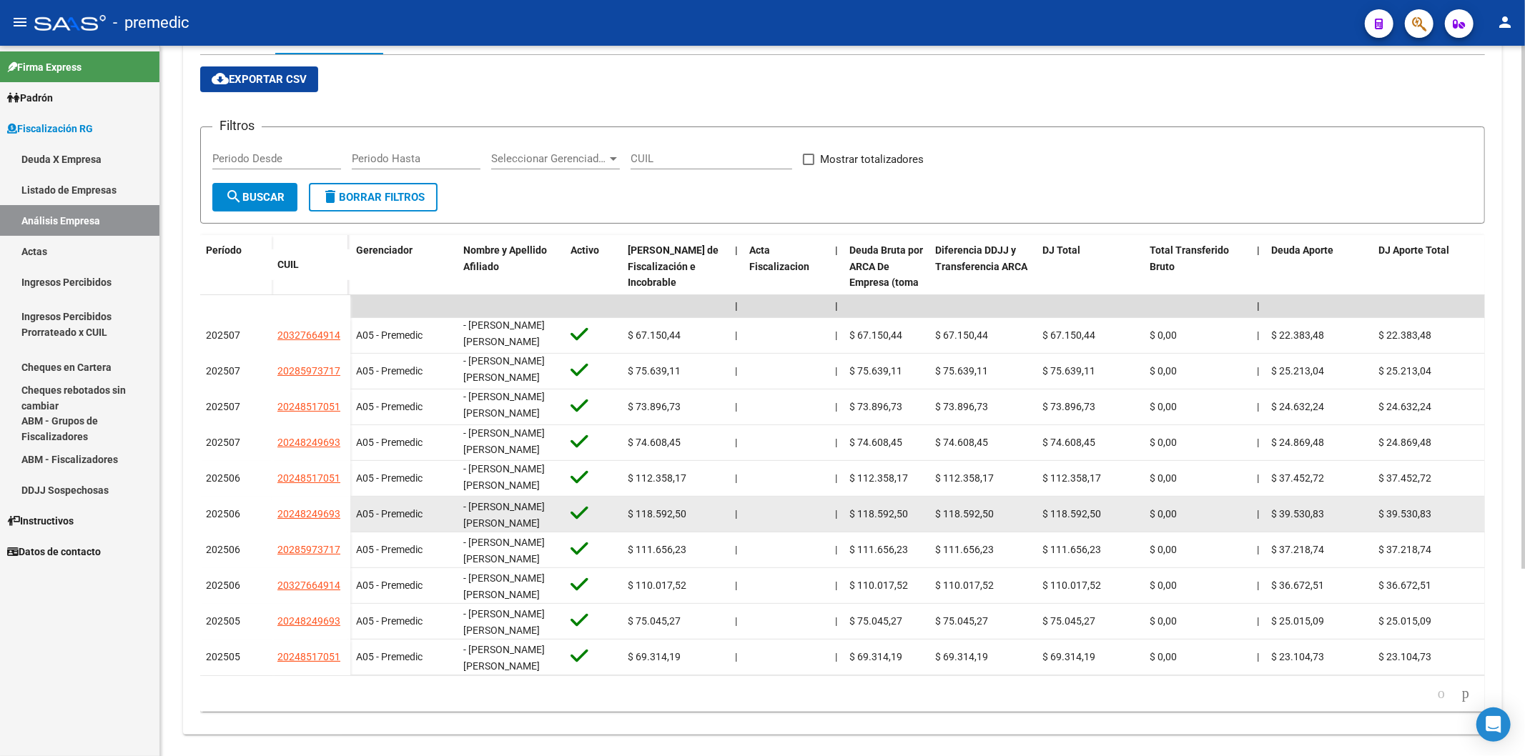
scroll to position [255, 0]
